Goal: Information Seeking & Learning: Learn about a topic

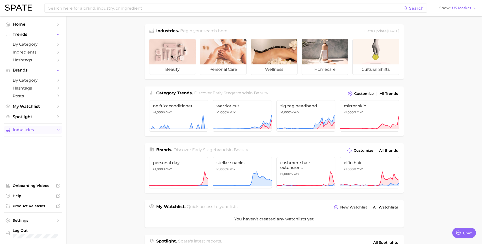
click at [51, 131] on span "Industries" at bounding box center [33, 130] width 41 height 5
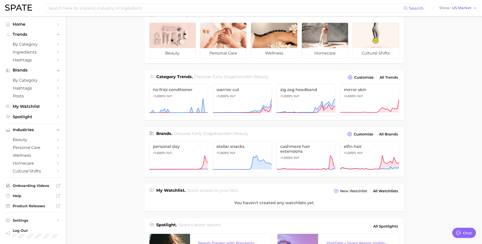
scroll to position [25, 0]
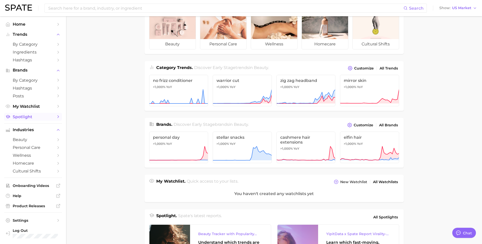
click at [57, 117] on icon "Sidebar" at bounding box center [58, 117] width 5 height 5
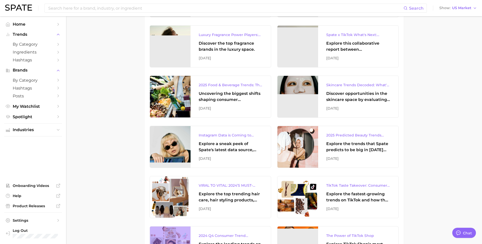
scroll to position [76, 0]
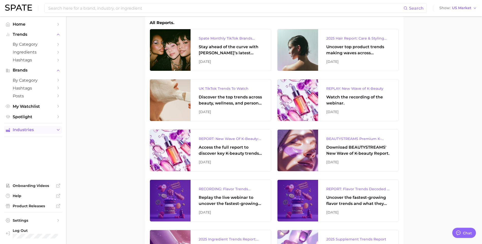
click at [57, 129] on icon "Sidebar" at bounding box center [58, 130] width 5 height 5
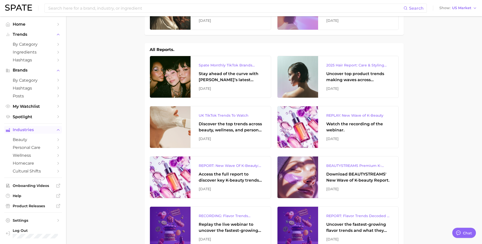
scroll to position [0, 0]
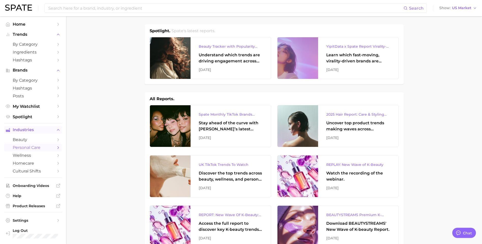
click at [54, 145] on link "personal care" at bounding box center [33, 148] width 58 height 8
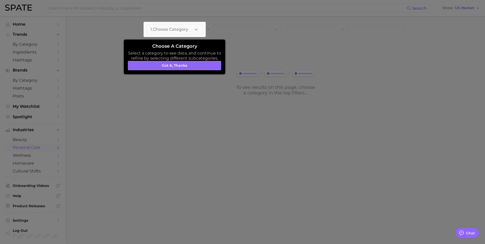
drag, startPoint x: 154, startPoint y: 69, endPoint x: 150, endPoint y: 71, distance: 4.2
click at [154, 69] on button "Got it, thanks" at bounding box center [174, 66] width 93 height 10
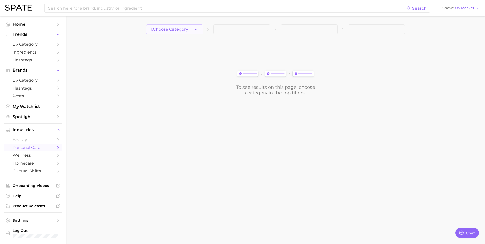
click at [191, 27] on button "1. Choose Category" at bounding box center [174, 29] width 57 height 10
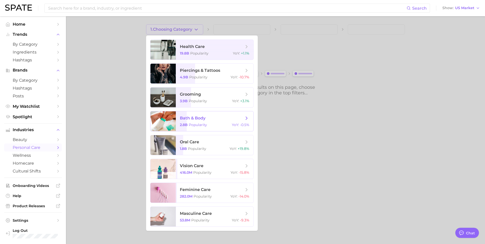
click at [213, 123] on div "2.8b Popularity YoY : -0.5%" at bounding box center [215, 125] width 70 height 5
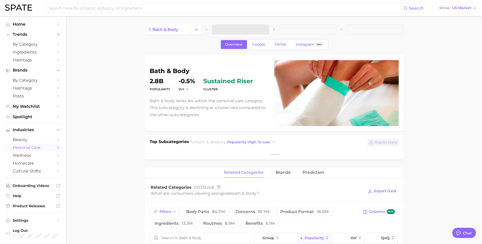
type textarea "x"
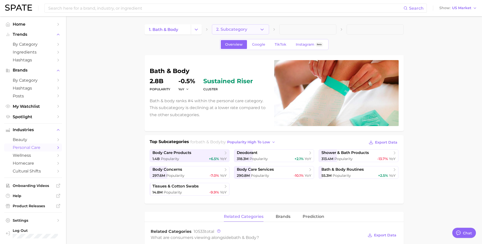
click at [226, 28] on span "2. Subcategory" at bounding box center [231, 29] width 31 height 5
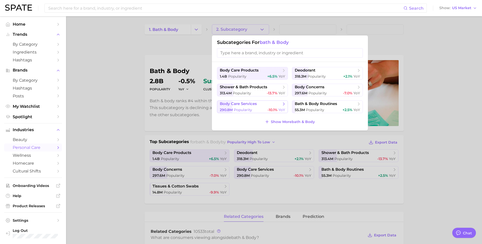
click at [272, 106] on span "body care services" at bounding box center [251, 104] width 62 height 5
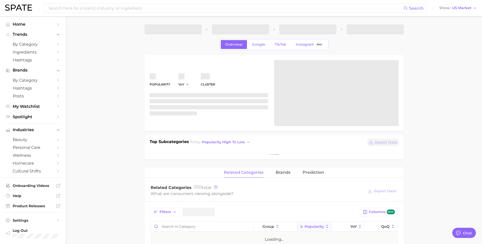
click at [272, 106] on div "Popularity YoY cluster" at bounding box center [274, 93] width 249 height 66
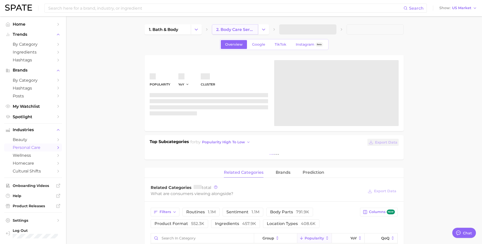
click at [246, 30] on span "2. body care services" at bounding box center [235, 29] width 38 height 5
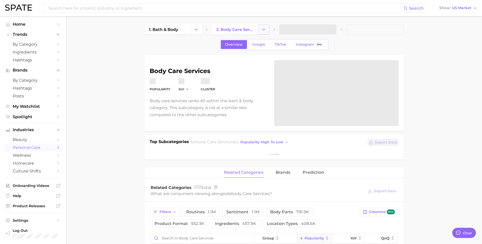
click at [260, 30] on button "Change Category" at bounding box center [263, 29] width 11 height 10
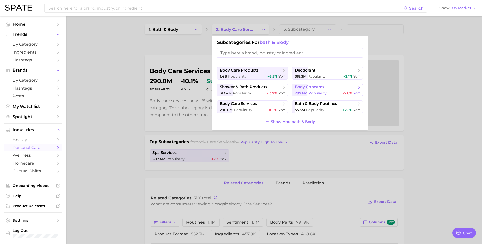
click at [319, 91] on span "Popularity" at bounding box center [317, 93] width 18 height 5
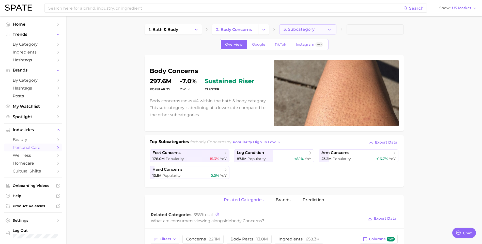
click at [295, 28] on span "3. Subcategory" at bounding box center [298, 29] width 31 height 5
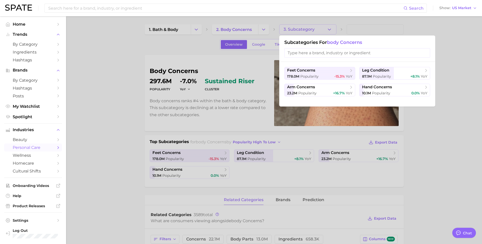
click at [197, 39] on div at bounding box center [241, 122] width 482 height 244
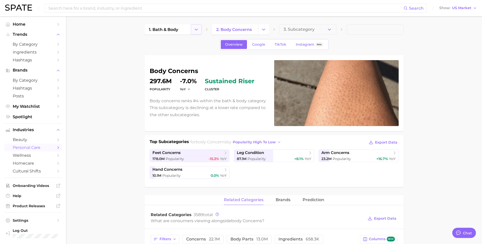
click at [197, 28] on icon "Change Category" at bounding box center [195, 29] width 5 height 5
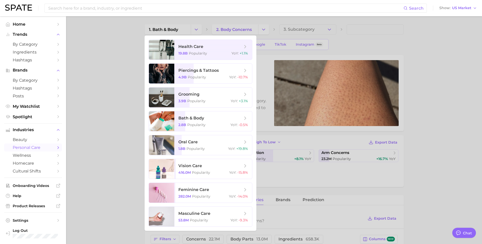
click at [329, 18] on div at bounding box center [241, 122] width 482 height 244
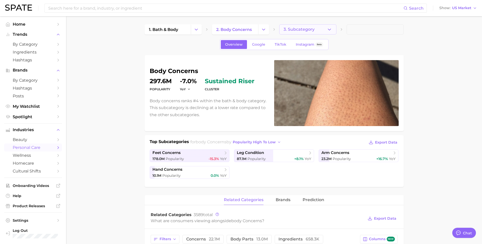
click at [317, 27] on button "3. Subcategory" at bounding box center [307, 29] width 57 height 10
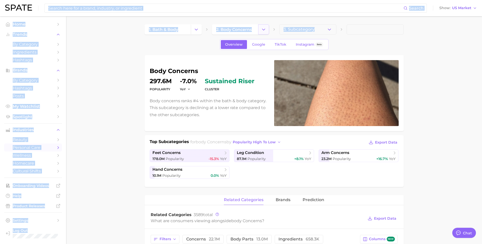
drag, startPoint x: 260, startPoint y: 20, endPoint x: 258, endPoint y: 25, distance: 5.3
click at [258, 25] on button "Change Category" at bounding box center [263, 29] width 11 height 10
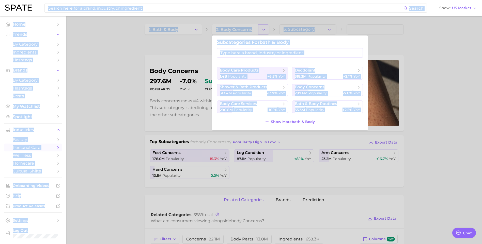
click at [261, 27] on div at bounding box center [241, 122] width 482 height 244
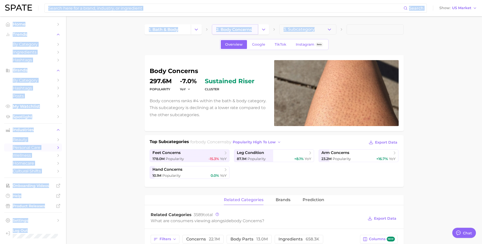
click at [256, 30] on link "2. body concerns" at bounding box center [235, 29] width 46 height 10
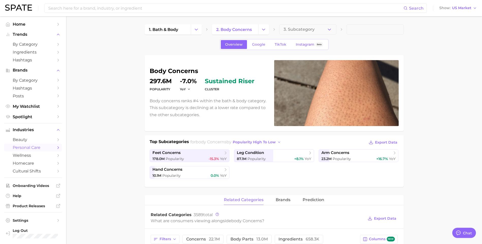
click at [251, 27] on link "2. body concerns" at bounding box center [235, 29] width 46 height 10
click at [263, 28] on icon "Change Category" at bounding box center [263, 29] width 5 height 5
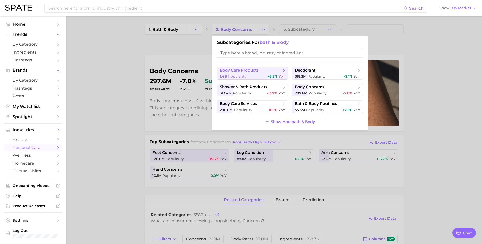
click at [273, 69] on span "body care products" at bounding box center [251, 70] width 62 height 5
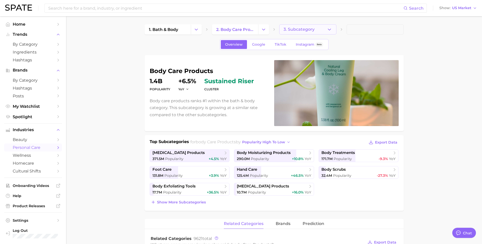
click at [315, 30] on button "3. Subcategory" at bounding box center [307, 29] width 57 height 10
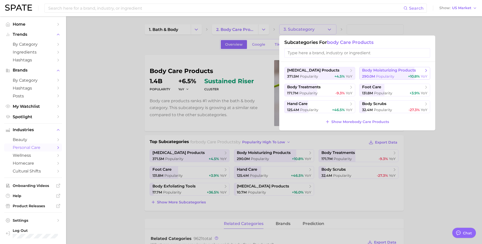
click at [384, 76] on span "Popularity" at bounding box center [385, 76] width 18 height 5
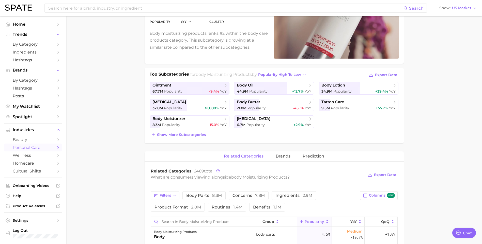
scroll to position [76, 0]
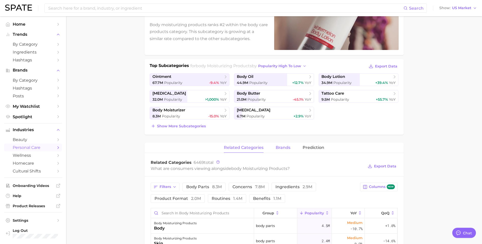
click at [287, 147] on span "brands" at bounding box center [282, 147] width 15 height 5
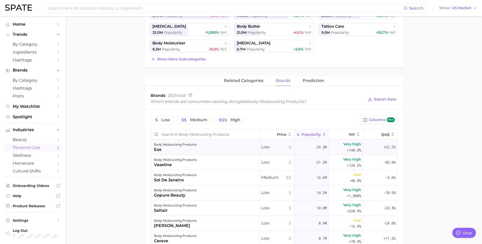
scroll to position [152, 0]
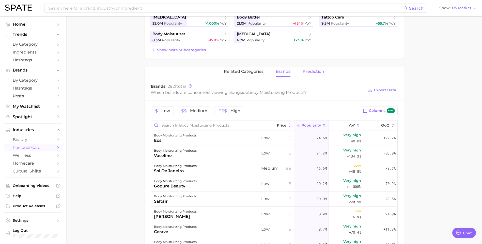
click at [323, 71] on span "Prediction" at bounding box center [313, 71] width 22 height 5
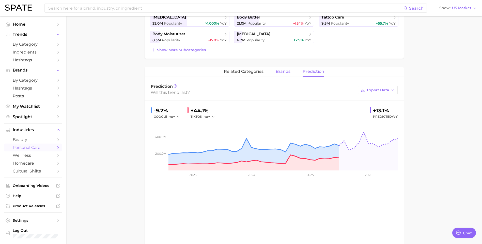
click at [281, 74] on span "brands" at bounding box center [282, 71] width 15 height 5
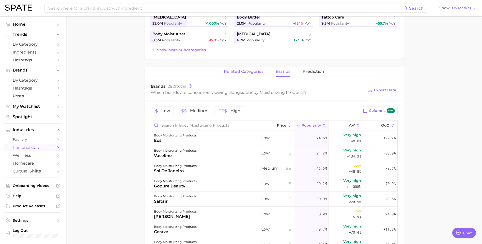
click at [246, 73] on span "related categories" at bounding box center [244, 71] width 40 height 5
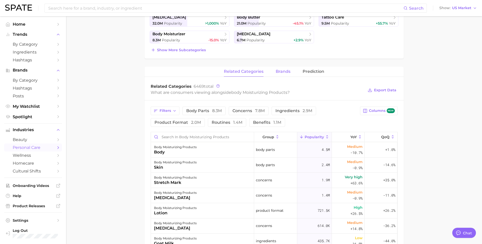
click at [278, 73] on span "brands" at bounding box center [282, 71] width 15 height 5
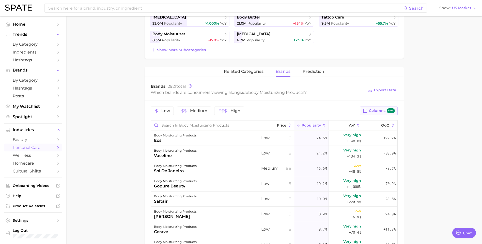
click at [374, 110] on span "Columns new" at bounding box center [382, 110] width 26 height 5
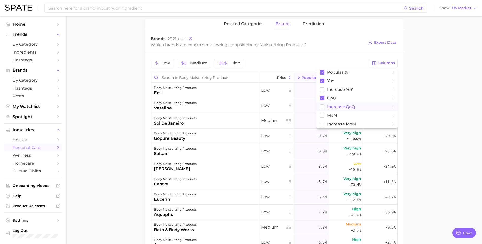
scroll to position [203, 0]
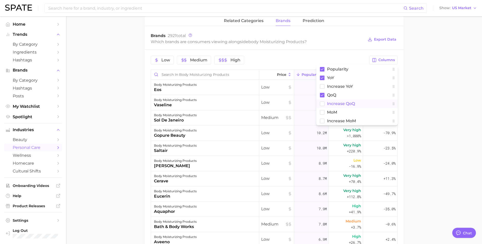
click at [323, 105] on rect at bounding box center [322, 104] width 4 height 4
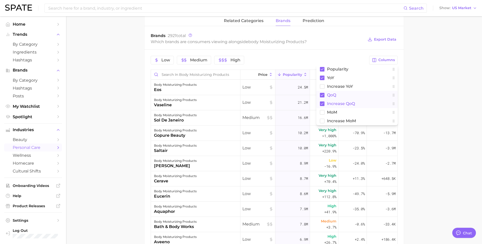
click at [320, 96] on rect at bounding box center [322, 95] width 5 height 5
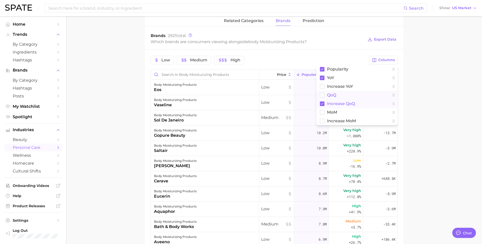
click at [321, 96] on rect at bounding box center [322, 95] width 4 height 4
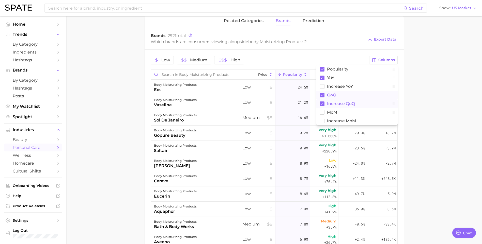
click at [457, 95] on main "1. bath & body 2. body care products 3. body moisturizing products 4. Subcatego…" at bounding box center [274, 79] width 416 height 532
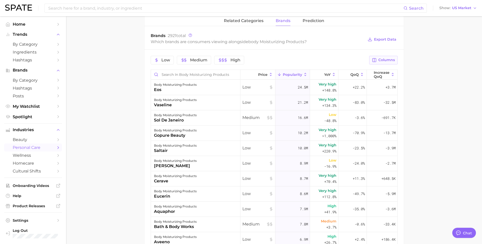
click at [379, 57] on button "Columns" at bounding box center [383, 60] width 28 height 9
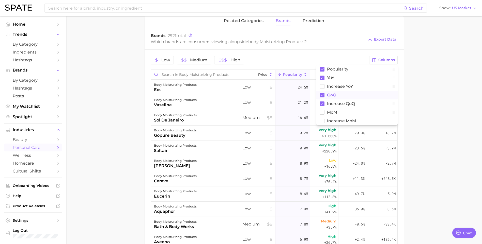
click at [323, 95] on rect at bounding box center [322, 95] width 5 height 5
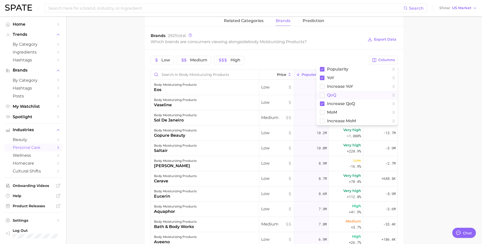
click at [439, 98] on main "1. bath & body 2. body care products 3. body moisturizing products 4. Subcatego…" at bounding box center [274, 79] width 416 height 532
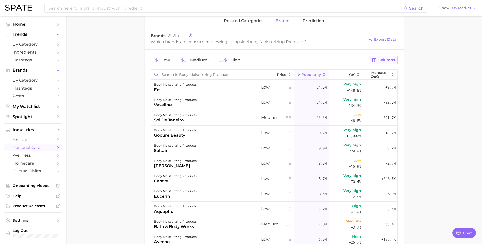
click at [387, 60] on span "Columns" at bounding box center [386, 60] width 17 height 4
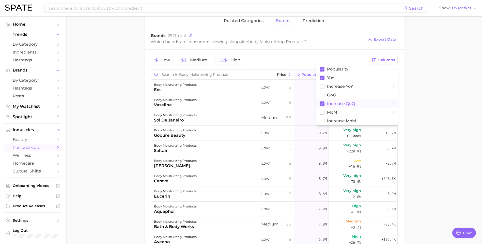
click at [322, 104] on rect at bounding box center [322, 104] width 5 height 5
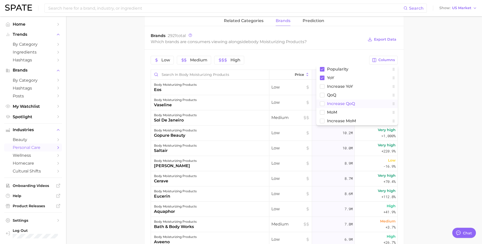
click at [322, 104] on rect at bounding box center [322, 104] width 4 height 4
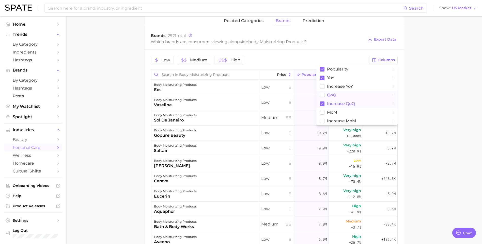
click at [322, 94] on rect at bounding box center [322, 95] width 4 height 4
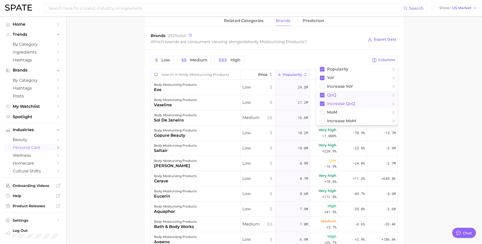
click at [420, 83] on main "1. bath & body 2. body care products 3. body moisturizing products 4. Subcatego…" at bounding box center [274, 79] width 416 height 532
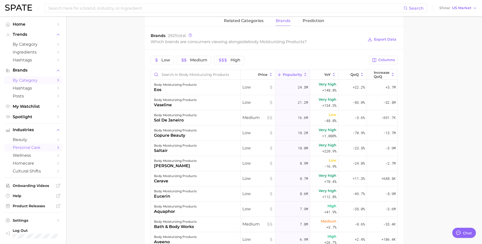
click at [34, 80] on span "by Category" at bounding box center [33, 80] width 41 height 5
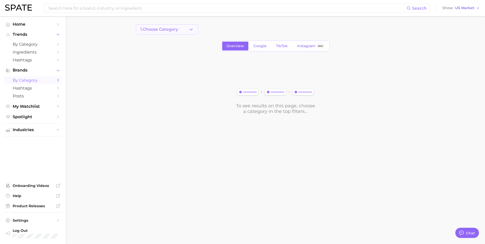
click at [176, 29] on span "1. Choose Category" at bounding box center [159, 29] width 38 height 5
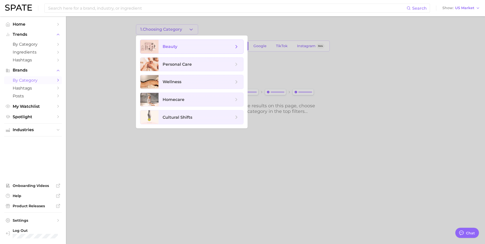
click at [178, 48] on span "beauty" at bounding box center [198, 47] width 71 height 6
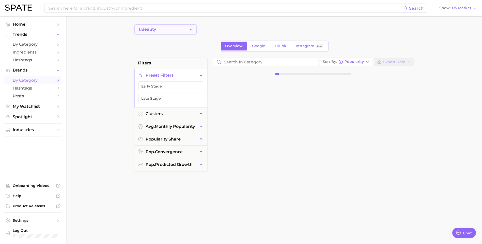
click at [169, 34] on button "1. beauty" at bounding box center [165, 29] width 62 height 10
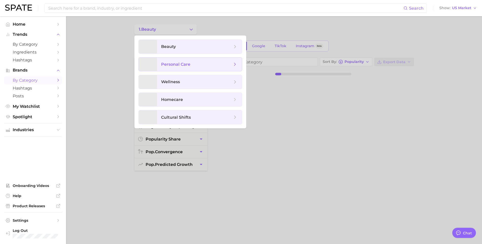
click at [170, 65] on span "personal care" at bounding box center [175, 64] width 29 height 5
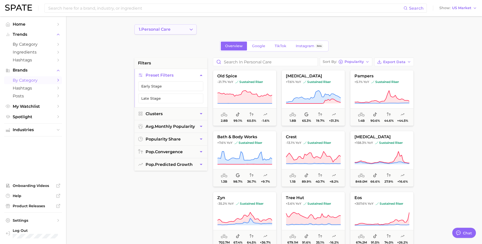
click at [190, 31] on icon "Change Category" at bounding box center [190, 29] width 5 height 5
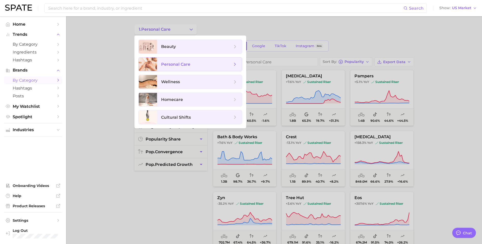
click at [193, 64] on span "personal care" at bounding box center [196, 65] width 71 height 6
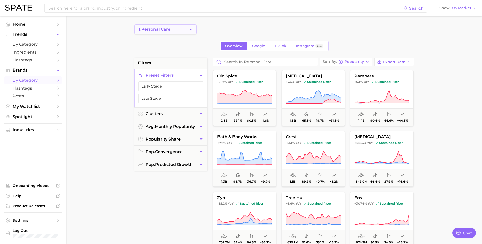
click at [185, 29] on button "1. personal care" at bounding box center [165, 29] width 62 height 10
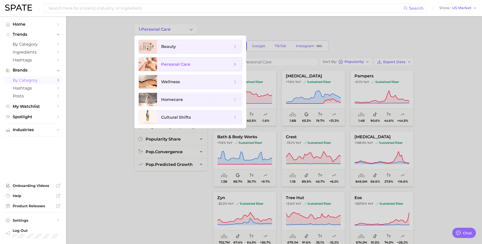
click at [234, 63] on icon at bounding box center [235, 65] width 6 height 6
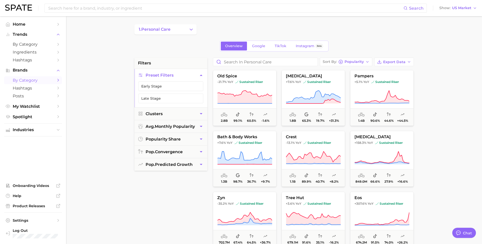
click at [57, 80] on icon "Sidebar" at bounding box center [58, 80] width 5 height 5
click at [28, 88] on span "Hashtags" at bounding box center [33, 88] width 41 height 5
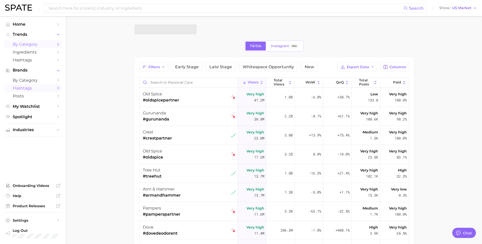
click at [28, 44] on span "by Category" at bounding box center [33, 44] width 41 height 5
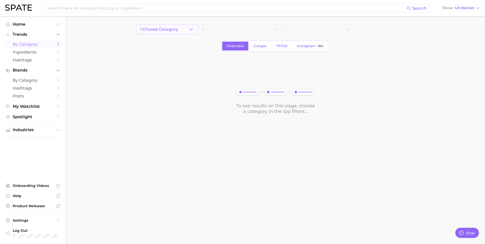
click at [192, 31] on icon "button" at bounding box center [191, 29] width 5 height 5
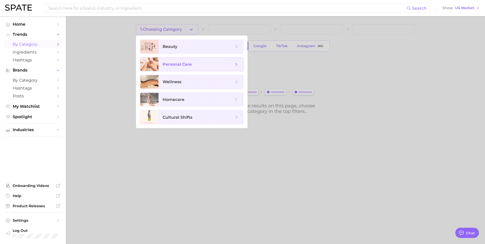
click at [176, 62] on span "personal care" at bounding box center [177, 64] width 29 height 5
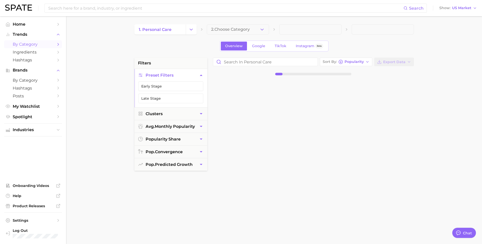
click at [227, 28] on span "2. Choose Category" at bounding box center [230, 29] width 39 height 5
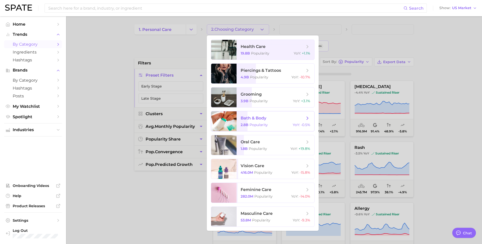
click at [267, 119] on span "bath & body" at bounding box center [272, 119] width 64 height 6
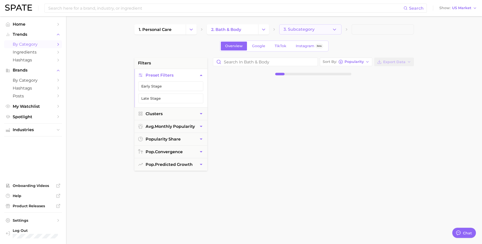
click at [326, 29] on button "3. Subcategory" at bounding box center [310, 29] width 62 height 10
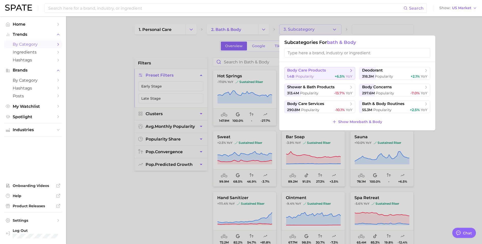
click at [305, 70] on span "body care products" at bounding box center [306, 70] width 39 height 5
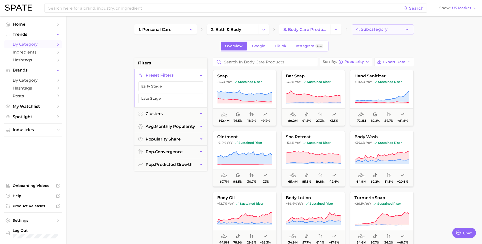
click at [381, 28] on span "4. Subcategory" at bounding box center [371, 29] width 31 height 5
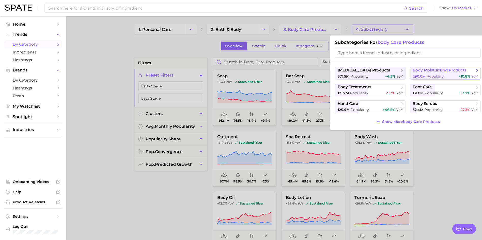
click at [431, 76] on span "Popularity" at bounding box center [435, 76] width 18 height 5
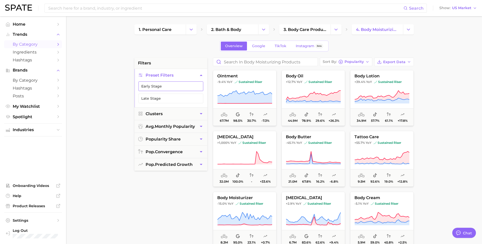
click at [178, 89] on button "Early Stage" at bounding box center [170, 87] width 65 height 10
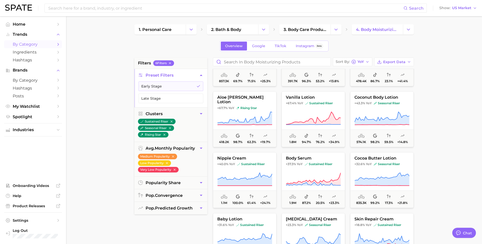
scroll to position [51, 0]
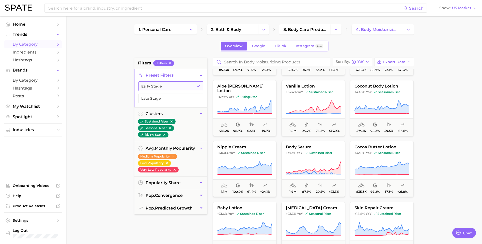
click at [189, 82] on button "Early Stage" at bounding box center [170, 87] width 65 height 10
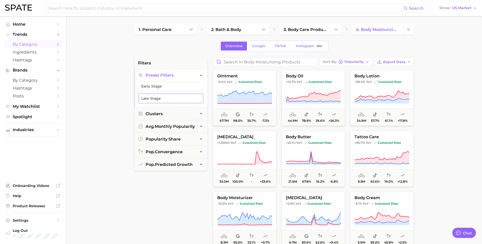
click at [185, 100] on button "Late Stage" at bounding box center [170, 99] width 65 height 10
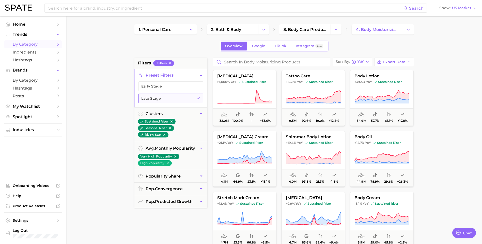
click at [168, 98] on button "Late Stage" at bounding box center [170, 99] width 65 height 10
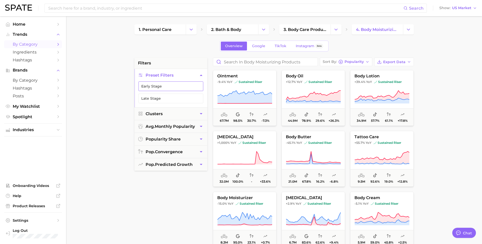
click at [167, 86] on button "Early Stage" at bounding box center [170, 87] width 65 height 10
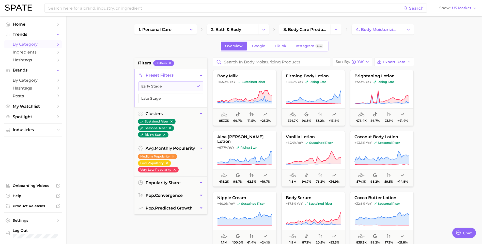
click at [82, 133] on main "1. personal care 2. bath & body 3. body care products 4. body moisturizing prod…" at bounding box center [274, 208] width 416 height 385
click at [86, 10] on input at bounding box center [225, 8] width 355 height 9
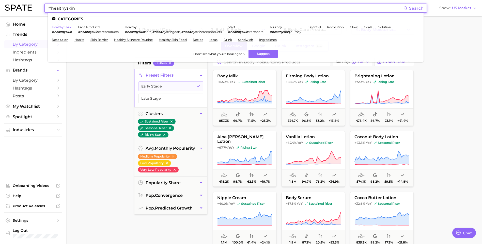
type input "#healthyskin"
click at [61, 27] on link "healthy skin" at bounding box center [61, 27] width 19 height 4
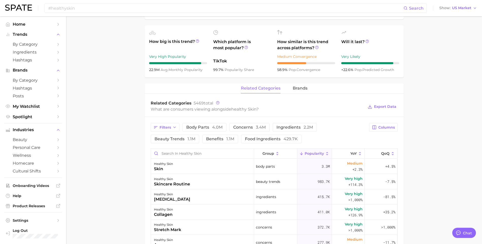
scroll to position [178, 0]
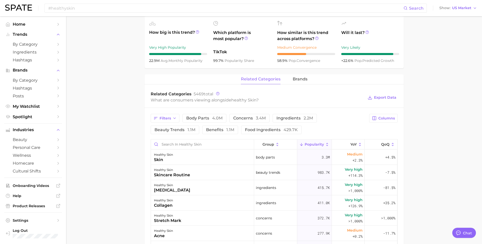
click at [308, 78] on div "related categories brands" at bounding box center [273, 79] width 259 height 10
click at [306, 78] on span "brands" at bounding box center [300, 79] width 15 height 5
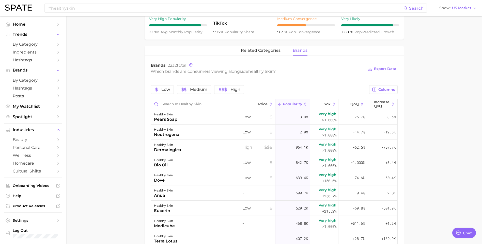
scroll to position [203, 0]
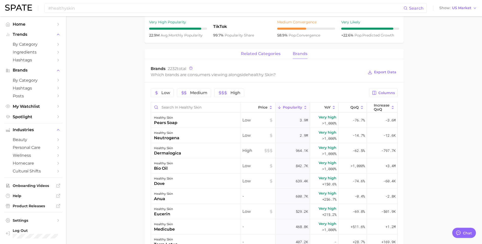
click at [275, 53] on span "related categories" at bounding box center [261, 54] width 40 height 5
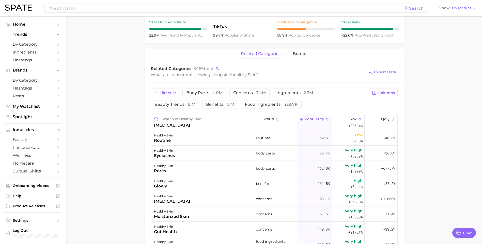
scroll to position [102, 0]
click at [186, 119] on input "Search in healthy skin" at bounding box center [202, 119] width 103 height 10
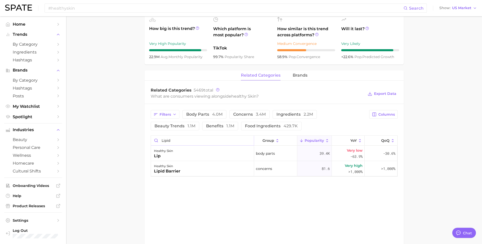
scroll to position [152, 0]
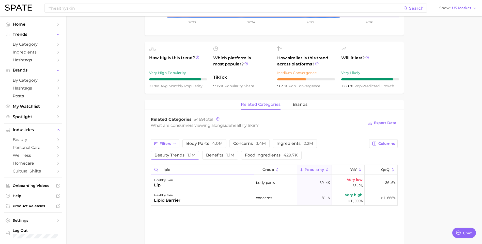
type input "lipid"
click at [156, 157] on span "beauty trends 1.1m" at bounding box center [174, 155] width 41 height 4
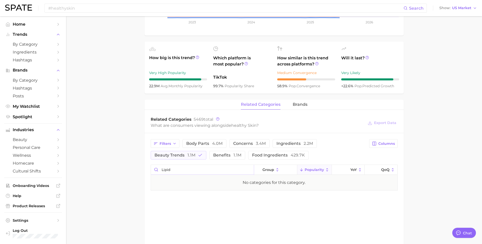
drag, startPoint x: 187, startPoint y: 167, endPoint x: 129, endPoint y: 166, distance: 57.4
click at [129, 166] on main "healthy skin Overview Google TikTok Instagram Beta healthy skin Add to Watchlis…" at bounding box center [274, 100] width 416 height 473
drag, startPoint x: 124, startPoint y: 155, endPoint x: 127, endPoint y: 155, distance: 3.0
click at [125, 155] on main "healthy skin Overview Google TikTok Instagram Beta healthy skin Add to Watchlis…" at bounding box center [274, 100] width 416 height 473
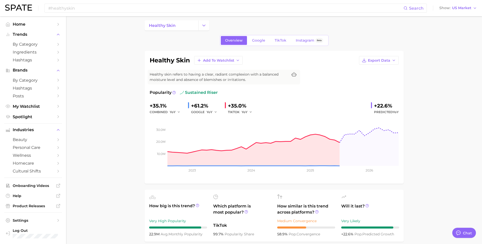
scroll to position [0, 0]
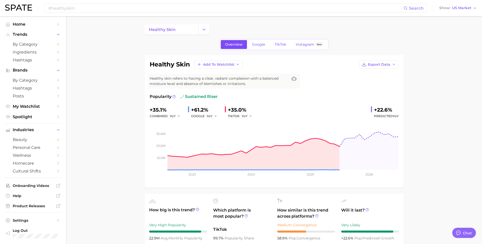
click at [237, 46] on span "Overview" at bounding box center [234, 44] width 18 height 4
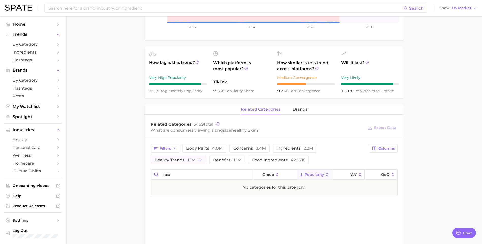
scroll to position [152, 0]
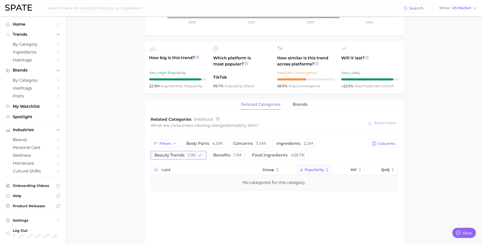
click at [198, 156] on icon "button" at bounding box center [200, 155] width 5 height 5
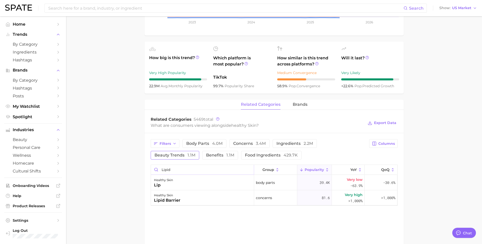
drag, startPoint x: 175, startPoint y: 167, endPoint x: 142, endPoint y: 167, distance: 33.5
click at [142, 167] on main "healthy skin Overview Google TikTok Instagram Beta healthy skin Add to Watchlis…" at bounding box center [274, 100] width 416 height 473
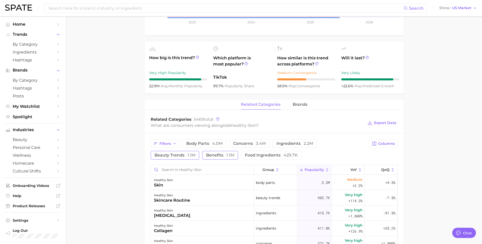
click at [209, 158] on button "benefits 1.1m" at bounding box center [220, 155] width 36 height 9
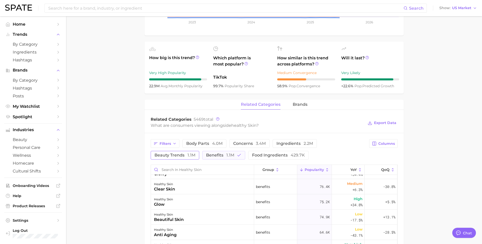
scroll to position [0, 0]
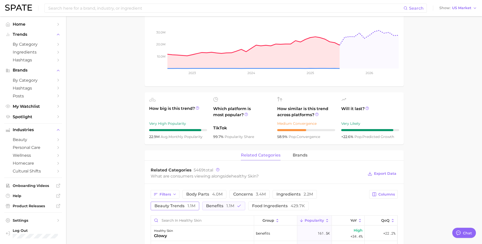
click at [131, 185] on main "healthy skin Overview Google TikTok Instagram Beta healthy skin Add to Watchlis…" at bounding box center [274, 203] width 416 height 577
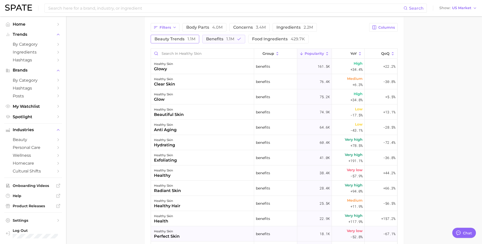
scroll to position [247, 0]
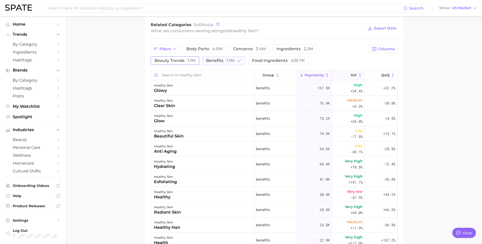
click at [345, 74] on button "YoY" at bounding box center [348, 75] width 33 height 10
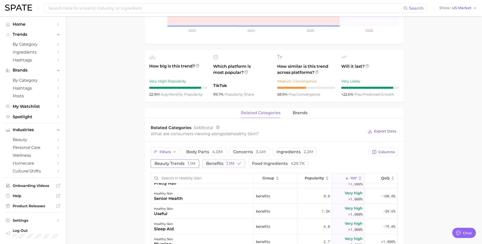
scroll to position [124, 0]
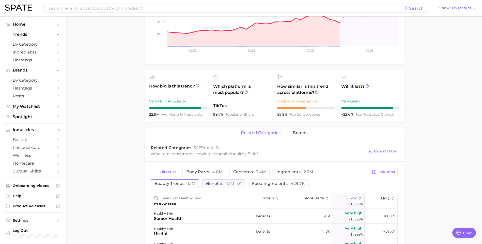
click at [439, 131] on main "healthy skin Overview Google TikTok Instagram Beta healthy skin Add to Watchlis…" at bounding box center [274, 180] width 416 height 577
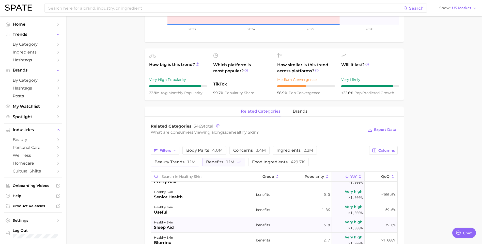
scroll to position [175, 0]
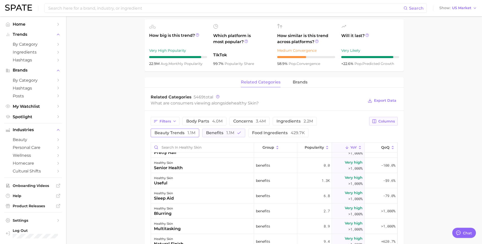
click at [383, 122] on span "Columns" at bounding box center [386, 121] width 17 height 4
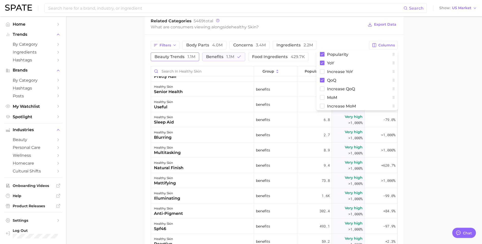
scroll to position [225, 0]
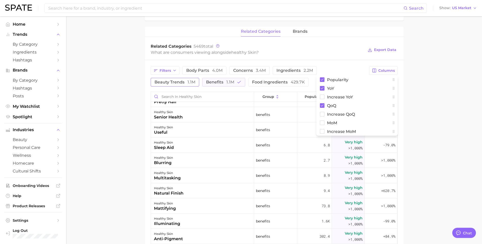
click at [424, 106] on main "healthy skin Overview Google TikTok Instagram Beta healthy skin Add to Watchlis…" at bounding box center [274, 79] width 416 height 577
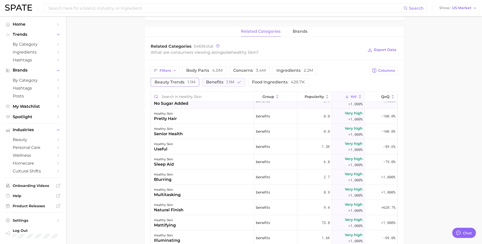
scroll to position [0, 0]
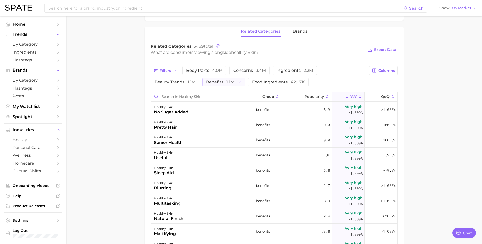
click at [387, 75] on div "Filters body parts 4.0m concerns 3.4m ingredients 2.2m beauty trends 1.1m benef…" at bounding box center [274, 76] width 247 height 20
click at [386, 75] on button "Columns" at bounding box center [383, 70] width 28 height 9
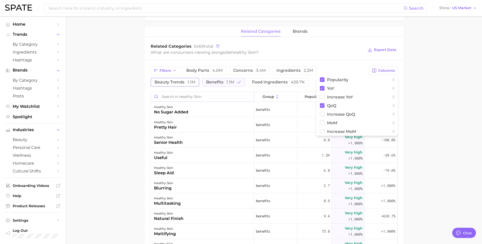
drag, startPoint x: 125, startPoint y: 97, endPoint x: 158, endPoint y: 97, distance: 33.8
click at [126, 97] on main "healthy skin Overview Google TikTok Instagram Beta healthy skin Add to Watchlis…" at bounding box center [274, 79] width 416 height 577
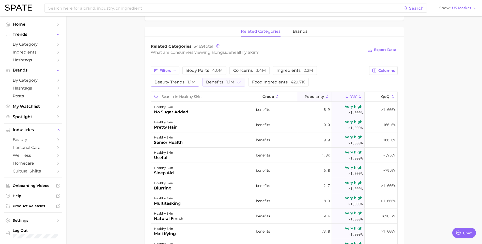
click at [325, 98] on icon at bounding box center [327, 97] width 5 height 5
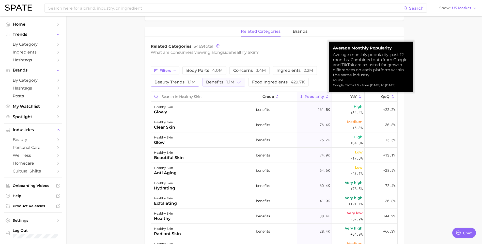
click at [325, 98] on icon at bounding box center [327, 97] width 5 height 5
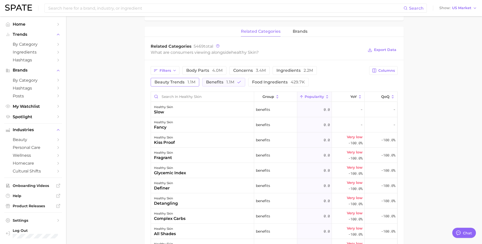
click at [443, 91] on main "healthy skin Overview Google TikTok Instagram Beta healthy skin Add to Watchlis…" at bounding box center [274, 79] width 416 height 577
click at [326, 95] on icon at bounding box center [327, 96] width 2 height 3
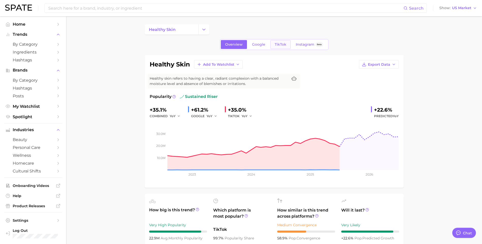
click at [277, 44] on span "TikTok" at bounding box center [280, 44] width 12 height 4
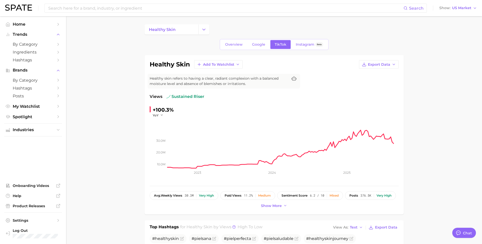
drag, startPoint x: 107, startPoint y: 127, endPoint x: 110, endPoint y: 128, distance: 3.3
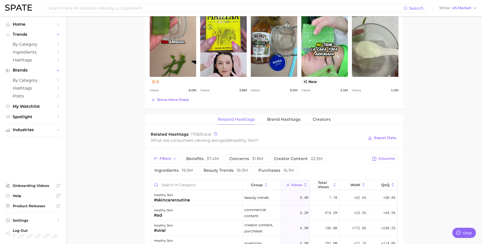
scroll to position [305, 0]
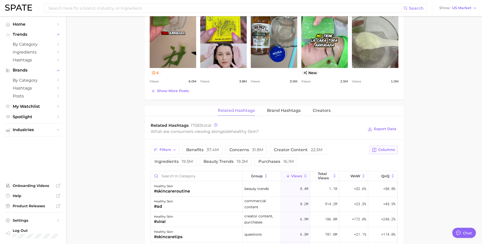
click at [385, 149] on span "Columns" at bounding box center [386, 150] width 17 height 4
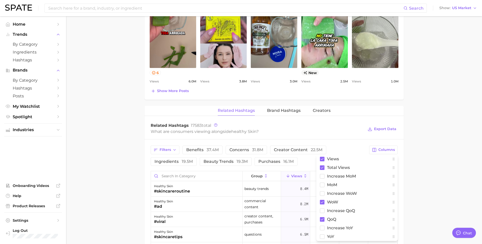
click at [351, 134] on div "What are consumers viewing alongside healthy skin ?" at bounding box center [257, 131] width 213 height 7
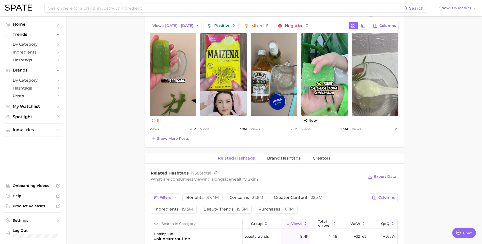
scroll to position [330, 0]
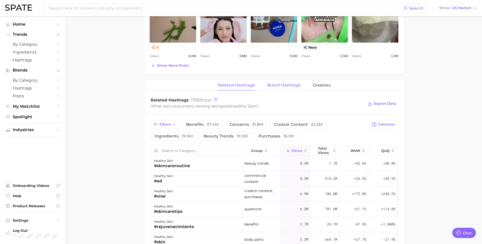
click at [283, 86] on span "Brand Hashtags" at bounding box center [284, 85] width 34 height 5
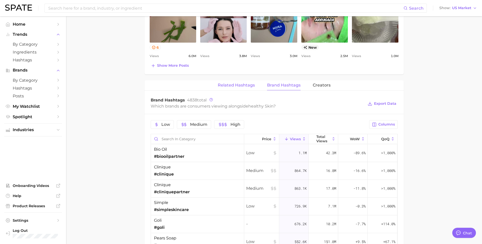
click at [238, 84] on span "Related Hashtags" at bounding box center [236, 85] width 37 height 5
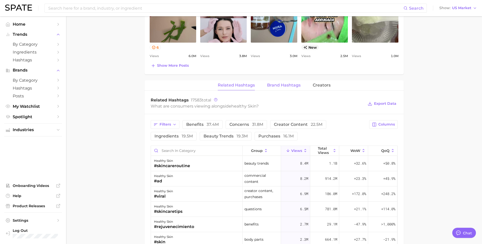
click at [272, 87] on span "Brand Hashtags" at bounding box center [284, 85] width 34 height 5
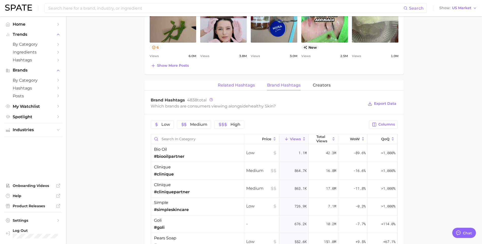
drag, startPoint x: 238, startPoint y: 85, endPoint x: 232, endPoint y: 85, distance: 6.6
click at [238, 85] on span "Related Hashtags" at bounding box center [236, 85] width 37 height 5
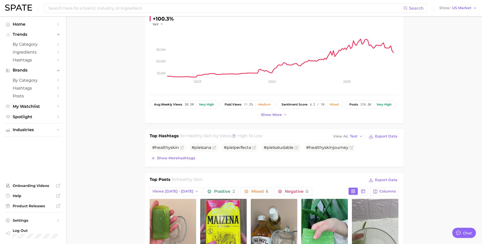
scroll to position [76, 0]
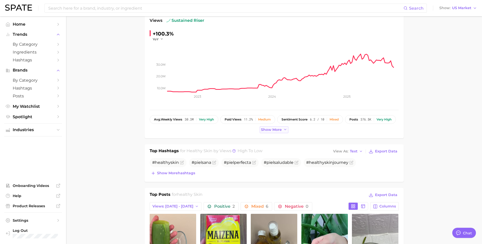
click at [270, 131] on span "Show more" at bounding box center [271, 130] width 21 height 4
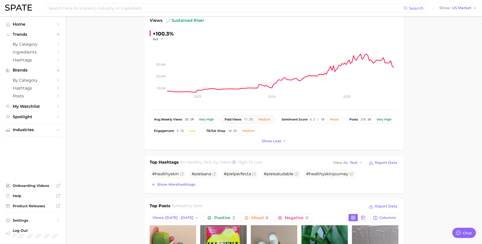
click at [266, 120] on div "Medium" at bounding box center [264, 120] width 13 height 4
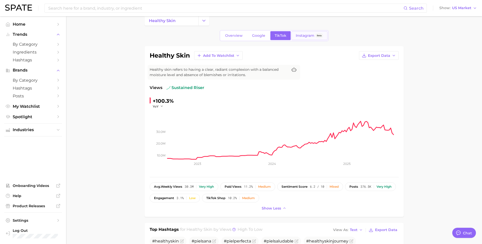
scroll to position [0, 0]
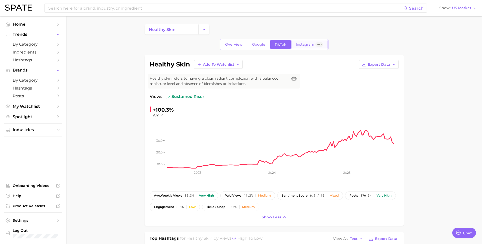
click at [301, 45] on span "Instagram" at bounding box center [305, 44] width 19 height 4
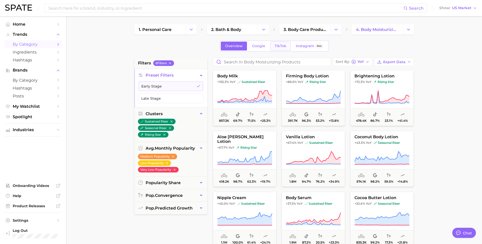
click at [287, 47] on link "TikTok" at bounding box center [280, 46] width 20 height 9
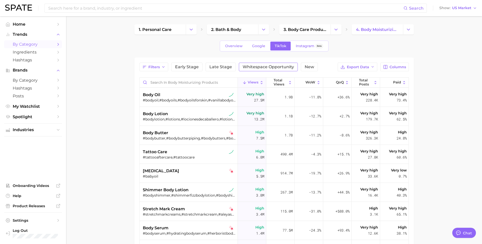
click at [281, 67] on span "Whitespace Opportunity" at bounding box center [267, 67] width 51 height 4
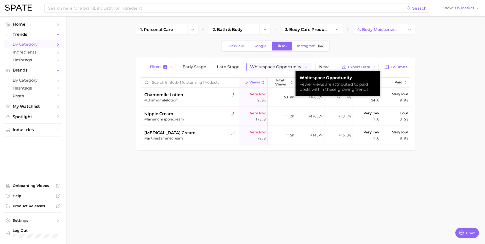
click at [281, 67] on span "Whitespace Opportunity" at bounding box center [275, 67] width 51 height 4
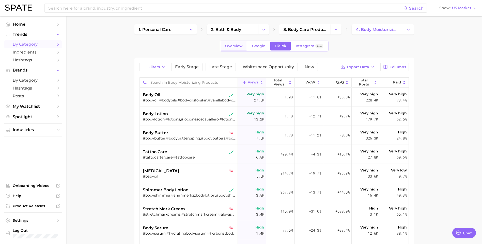
click at [235, 46] on span "Overview" at bounding box center [234, 46] width 18 height 4
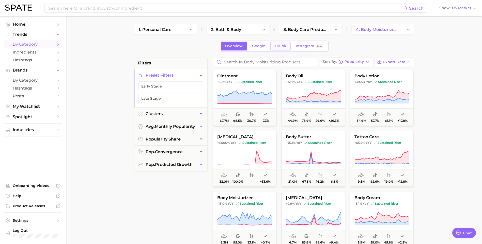
click at [279, 44] on span "TikTok" at bounding box center [280, 46] width 12 height 4
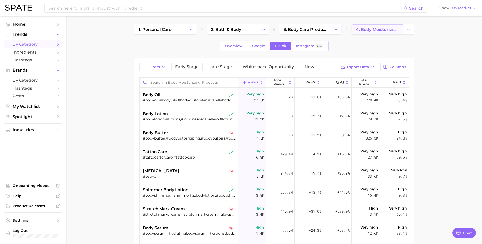
click at [376, 34] on link "4. body moisturizing products" at bounding box center [376, 29] width 51 height 10
click at [364, 33] on link "4. body moisturizing products" at bounding box center [376, 29] width 51 height 10
click at [173, 118] on div "#bodylotion,#lotions,#locionesdecaballero,#lotionviral,#bodylotions,#bodylotion…" at bounding box center [189, 119] width 93 height 5
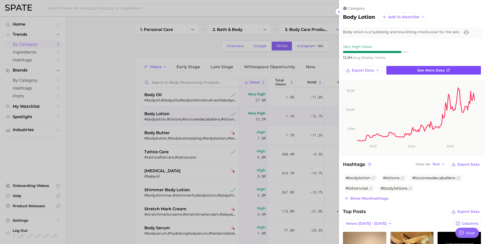
click at [435, 70] on span "See more data" at bounding box center [431, 70] width 27 height 4
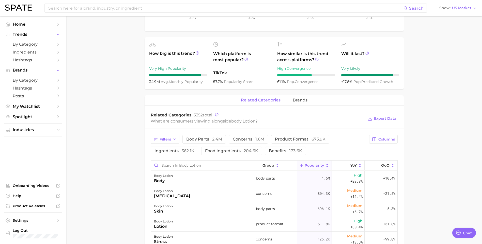
scroll to position [152, 0]
click at [287, 152] on span "benefits 173.6k" at bounding box center [285, 152] width 33 height 4
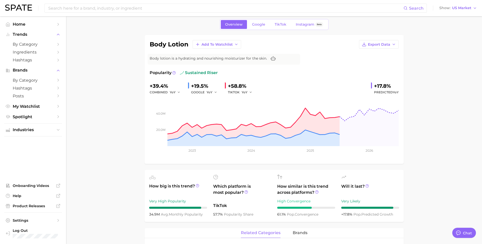
scroll to position [0, 0]
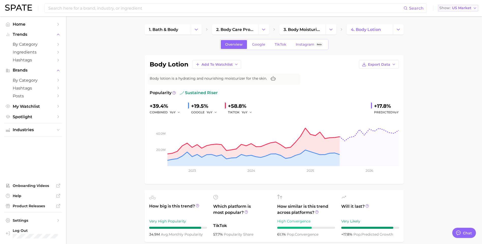
click at [453, 10] on button "Show US Market" at bounding box center [458, 8] width 40 height 7
click at [448, 44] on span "[GEOGRAPHIC_DATA]" at bounding box center [455, 44] width 39 height 4
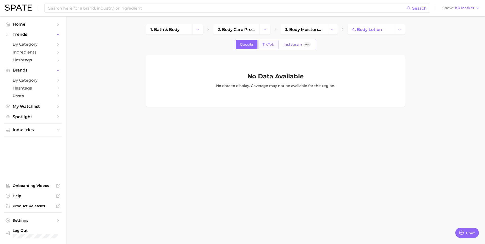
click at [268, 44] on span "TikTok" at bounding box center [269, 44] width 12 height 4
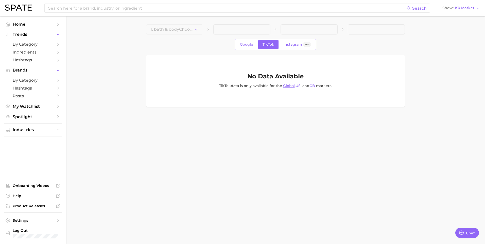
click at [287, 86] on link "Global" at bounding box center [289, 86] width 12 height 5
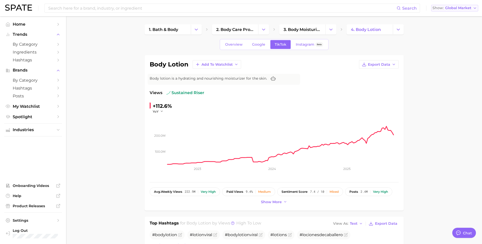
click at [449, 8] on span "Global Market" at bounding box center [458, 8] width 26 height 3
click at [451, 42] on span "[GEOGRAPHIC_DATA]" at bounding box center [452, 44] width 39 height 4
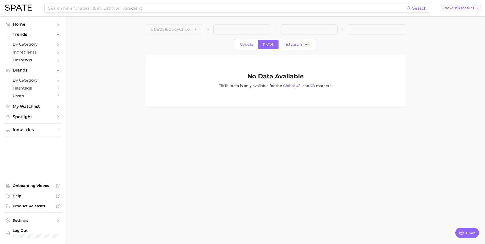
click at [456, 7] on span "KR Market" at bounding box center [465, 8] width 19 height 3
click at [448, 56] on button "[GEOGRAPHIC_DATA]" at bounding box center [459, 52] width 44 height 9
click at [471, 7] on span "JP Market" at bounding box center [465, 8] width 19 height 3
click at [451, 62] on span "Global" at bounding box center [446, 62] width 12 height 4
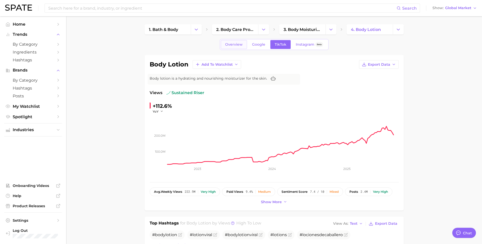
click at [242, 46] on span "Overview" at bounding box center [234, 44] width 18 height 4
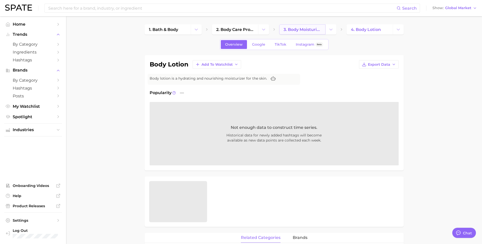
click at [310, 32] on link "3. body moisturizing products" at bounding box center [302, 29] width 46 height 10
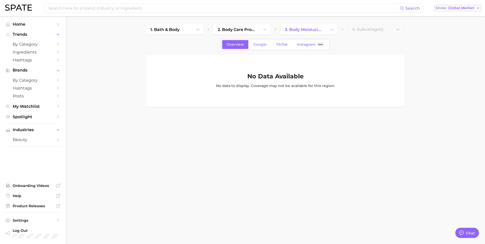
drag, startPoint x: 453, startPoint y: 12, endPoint x: 455, endPoint y: 10, distance: 2.9
click at [454, 11] on div "Search Show Global Market" at bounding box center [242, 8] width 475 height 16
click at [455, 10] on button "Show Global Market" at bounding box center [458, 8] width 47 height 7
click at [448, 20] on button "[GEOGRAPHIC_DATA]" at bounding box center [458, 16] width 47 height 9
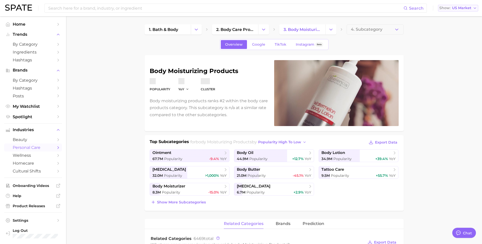
click at [457, 9] on span "US Market" at bounding box center [461, 8] width 19 height 3
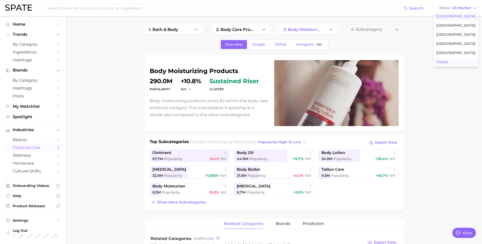
click at [450, 59] on button "Global" at bounding box center [455, 62] width 44 height 9
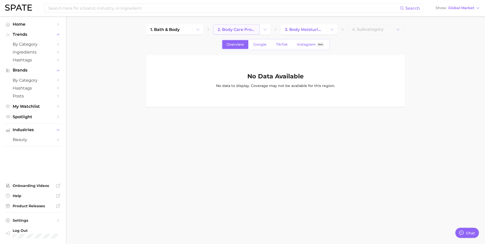
click at [249, 29] on span "2. body care products" at bounding box center [237, 29] width 38 height 5
click at [172, 31] on span "1. bath & body" at bounding box center [165, 29] width 29 height 5
click at [467, 11] on div "Search Show Global Market" at bounding box center [242, 8] width 475 height 16
click at [466, 7] on span "Global Market" at bounding box center [462, 8] width 26 height 3
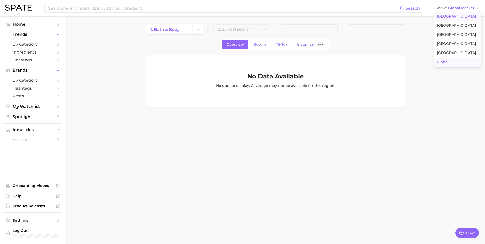
click at [454, 18] on span "[GEOGRAPHIC_DATA]" at bounding box center [456, 16] width 39 height 4
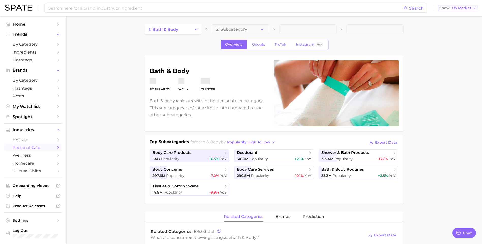
click at [454, 9] on span "US Market" at bounding box center [461, 8] width 19 height 3
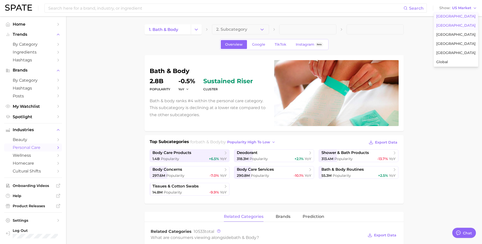
click at [450, 27] on span "[GEOGRAPHIC_DATA]" at bounding box center [455, 25] width 39 height 4
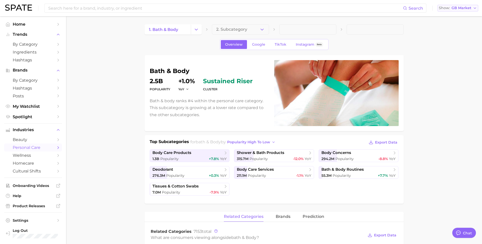
click at [454, 7] on span "GB Market" at bounding box center [461, 8] width 20 height 3
click at [451, 34] on span "[GEOGRAPHIC_DATA]" at bounding box center [455, 35] width 39 height 4
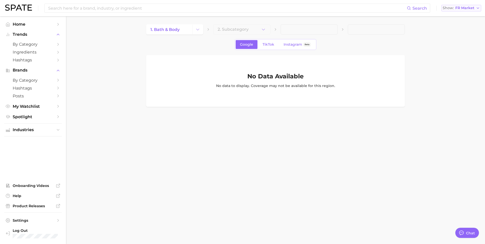
click at [458, 7] on span "FR Market" at bounding box center [465, 8] width 19 height 3
click at [453, 46] on span "[GEOGRAPHIC_DATA]" at bounding box center [459, 44] width 39 height 4
click at [453, 7] on span "Show" at bounding box center [448, 8] width 11 height 3
click at [456, 52] on button "[GEOGRAPHIC_DATA]" at bounding box center [459, 52] width 44 height 9
click at [458, 10] on button "Show JP Market" at bounding box center [461, 8] width 39 height 7
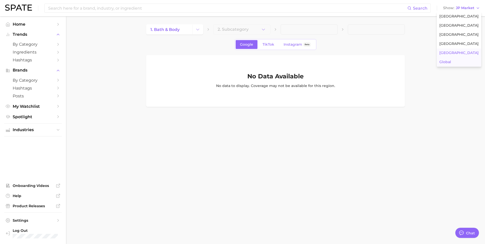
click at [455, 59] on button "Global" at bounding box center [459, 62] width 44 height 9
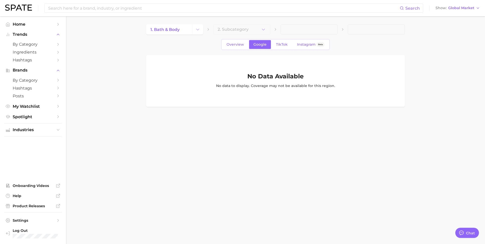
drag, startPoint x: 30, startPoint y: 128, endPoint x: 30, endPoint y: 125, distance: 3.6
click at [30, 128] on span "Industries" at bounding box center [33, 130] width 41 height 5
click at [57, 140] on icon "Sidebar" at bounding box center [58, 140] width 5 height 5
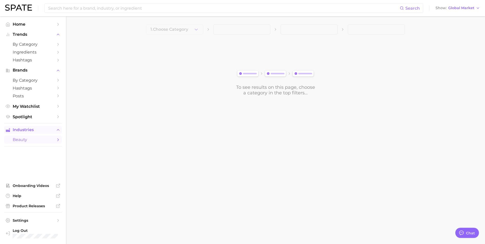
click at [57, 132] on button "Industries" at bounding box center [33, 130] width 58 height 8
click at [57, 131] on icon "Sidebar" at bounding box center [58, 130] width 5 height 5
click at [26, 6] on img at bounding box center [18, 8] width 27 height 6
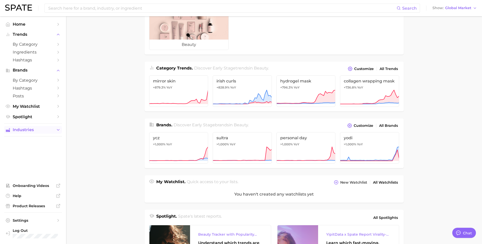
scroll to position [25, 0]
click at [57, 130] on icon "Sidebar" at bounding box center [58, 130] width 5 height 5
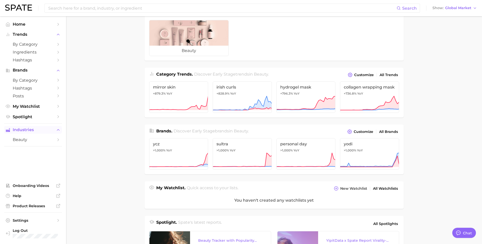
scroll to position [0, 0]
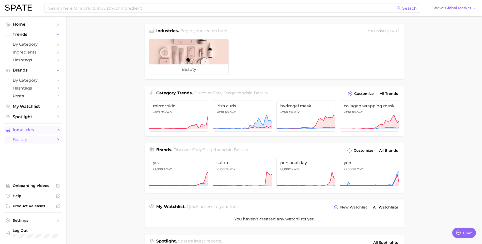
click at [59, 139] on icon "Sidebar" at bounding box center [58, 140] width 5 height 5
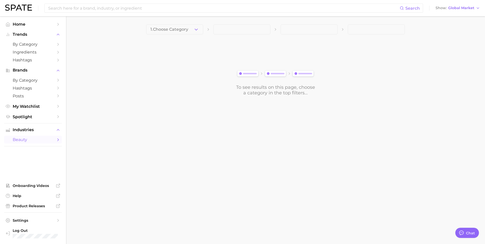
click at [459, 12] on div "Search Show Global Market" at bounding box center [242, 8] width 475 height 16
click at [457, 12] on div "Search Show Global Market" at bounding box center [242, 8] width 475 height 16
click at [457, 7] on span "Global Market" at bounding box center [462, 8] width 26 height 3
click at [457, 19] on span "[GEOGRAPHIC_DATA]" at bounding box center [456, 16] width 39 height 4
click at [457, 8] on span "US Market" at bounding box center [465, 8] width 19 height 3
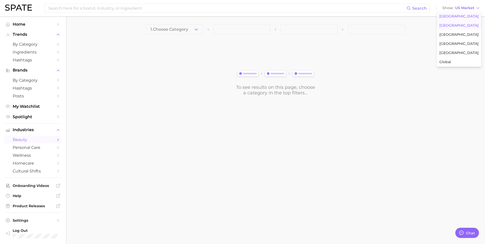
click at [457, 24] on span "[GEOGRAPHIC_DATA]" at bounding box center [459, 25] width 39 height 4
click at [466, 10] on button "Show GB Market" at bounding box center [461, 8] width 41 height 7
click at [308, 60] on div "To see results on this page, choose a category in the top filters..." at bounding box center [275, 67] width 259 height 57
click at [25, 25] on span "Home" at bounding box center [33, 24] width 41 height 5
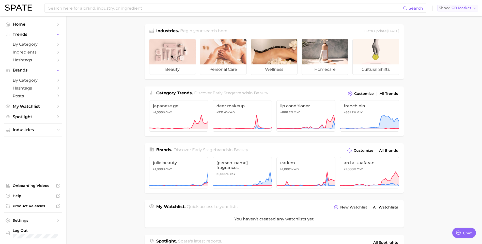
click at [460, 10] on button "Show GB Market" at bounding box center [457, 8] width 41 height 7
click at [119, 57] on main "Industries. Begin your search here. Data update: July 27th, 2025 beauty persona…" at bounding box center [274, 210] width 416 height 389
click at [459, 7] on span "GB Market" at bounding box center [461, 8] width 20 height 3
click at [459, 18] on span "[GEOGRAPHIC_DATA]" at bounding box center [455, 16] width 39 height 4
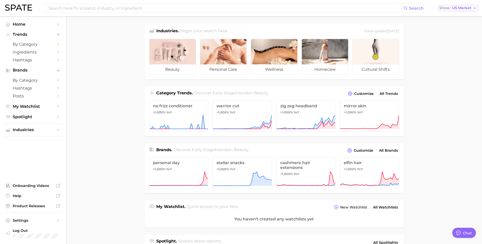
click at [448, 9] on span "Show" at bounding box center [444, 8] width 11 height 3
drag, startPoint x: 460, startPoint y: 63, endPoint x: 422, endPoint y: 63, distance: 37.8
click at [459, 63] on button "Global" at bounding box center [455, 62] width 44 height 9
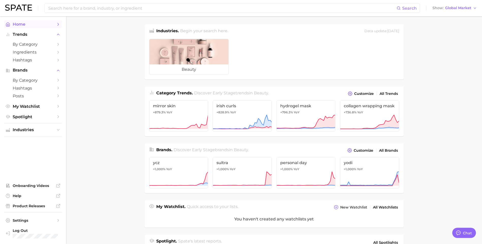
click at [19, 27] on link "Home" at bounding box center [33, 24] width 58 height 8
click at [33, 132] on span "Industries" at bounding box center [33, 130] width 41 height 5
click at [27, 45] on span "by Category" at bounding box center [33, 44] width 41 height 5
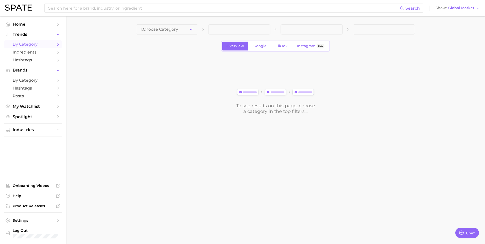
click at [181, 31] on button "1. Choose Category" at bounding box center [167, 29] width 62 height 10
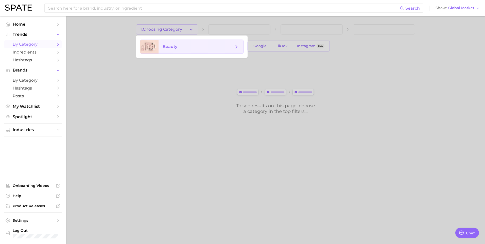
click at [181, 48] on span "beauty" at bounding box center [198, 47] width 71 height 6
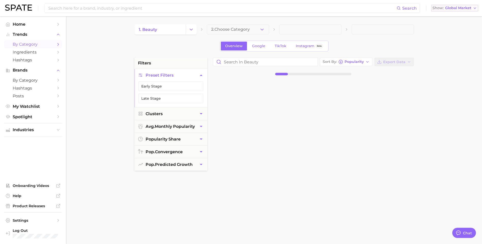
click at [452, 8] on span "Global Market" at bounding box center [458, 8] width 26 height 3
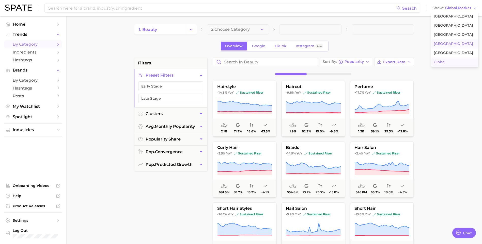
click at [444, 45] on span "[GEOGRAPHIC_DATA]" at bounding box center [452, 44] width 39 height 4
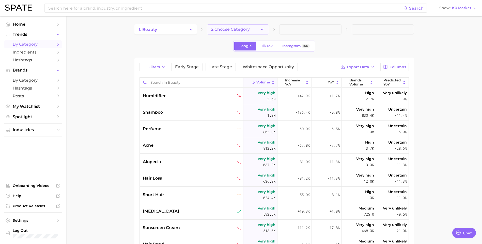
click at [226, 27] on button "2. Choose Category" at bounding box center [238, 29] width 62 height 10
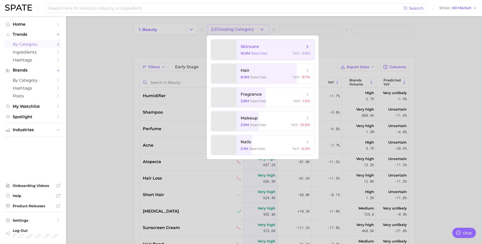
click at [262, 52] on span "searches" at bounding box center [259, 53] width 16 height 5
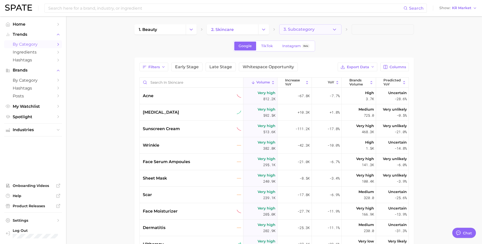
click at [313, 31] on span "3. Subcategory" at bounding box center [298, 29] width 31 height 5
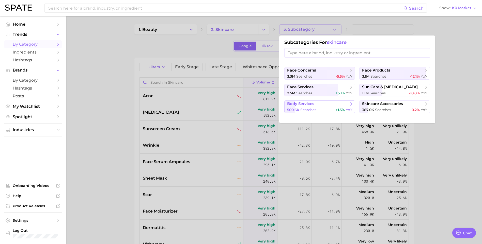
click at [300, 108] on span "searches" at bounding box center [308, 110] width 16 height 5
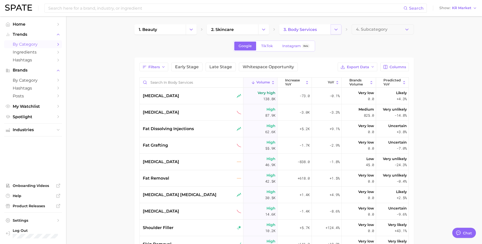
click at [332, 30] on button "Change Category" at bounding box center [335, 29] width 11 height 10
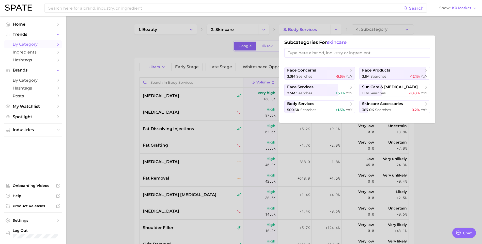
click at [212, 42] on div at bounding box center [241, 122] width 482 height 244
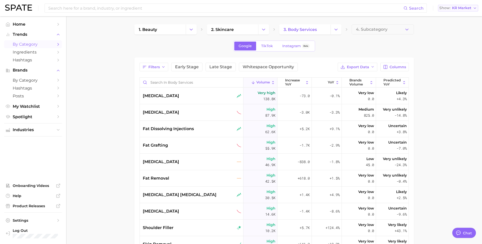
click at [465, 8] on span "KR Market" at bounding box center [461, 8] width 19 height 3
click at [453, 17] on span "[GEOGRAPHIC_DATA]" at bounding box center [455, 16] width 39 height 4
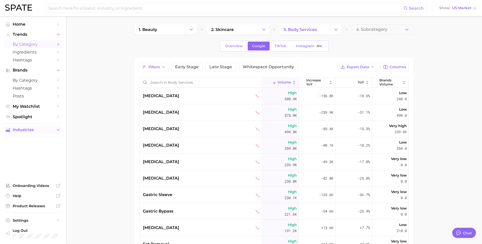
click at [54, 130] on button "Industries" at bounding box center [33, 130] width 58 height 8
click at [37, 171] on span "cultural shifts" at bounding box center [33, 171] width 41 height 5
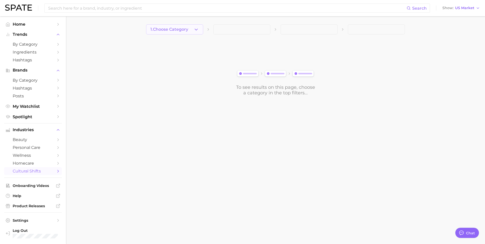
click at [188, 30] on span "1. Choose Category" at bounding box center [170, 29] width 38 height 5
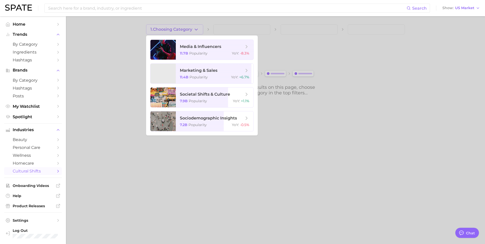
click at [100, 83] on div at bounding box center [242, 122] width 485 height 244
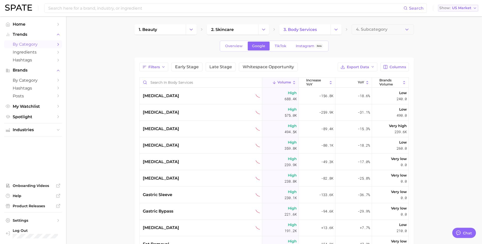
click at [464, 5] on div "Search Show US Market" at bounding box center [241, 8] width 472 height 16
click at [464, 7] on span "US Market" at bounding box center [461, 8] width 19 height 3
click at [457, 95] on main "1. beauty 2. skincare 3. body services 4. Subcategory Overview Google TikTok In…" at bounding box center [274, 184] width 416 height 336
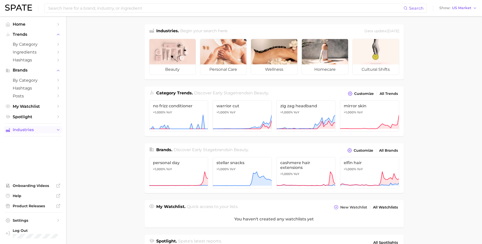
click at [57, 128] on icon "Sidebar" at bounding box center [58, 130] width 5 height 5
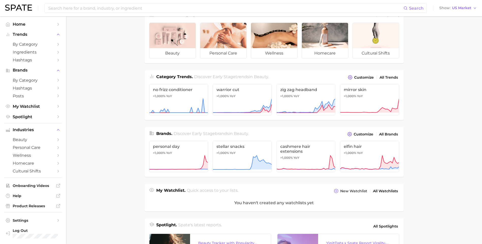
scroll to position [25, 0]
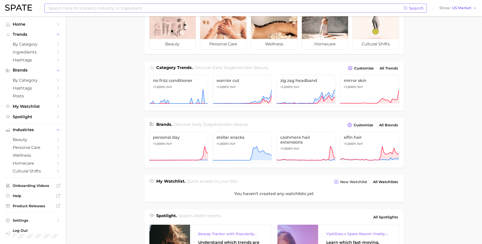
click at [120, 11] on input at bounding box center [225, 8] width 355 height 9
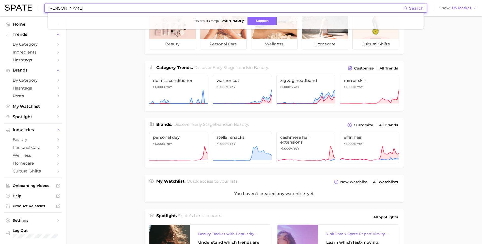
type input "[PERSON_NAME]"
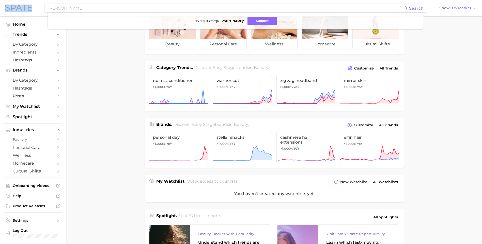
drag, startPoint x: 86, startPoint y: 12, endPoint x: -1, endPoint y: 13, distance: 86.8
click at [0, 13] on html "[PERSON_NAME] Search No results for " [PERSON_NAME] " Suggest Show US Market Ho…" at bounding box center [241, 97] width 482 height 244
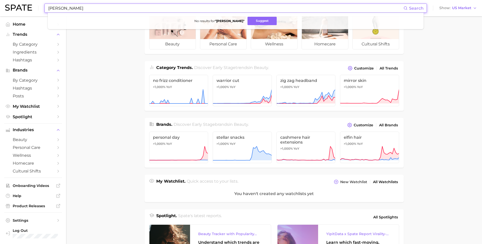
click at [94, 7] on input "[PERSON_NAME]" at bounding box center [225, 8] width 355 height 9
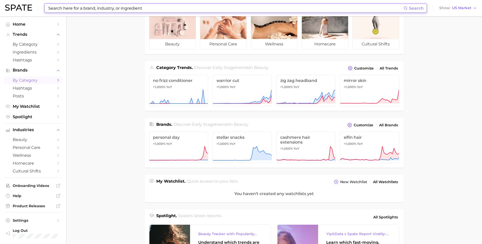
click at [45, 80] on span "by Category" at bounding box center [33, 80] width 41 height 5
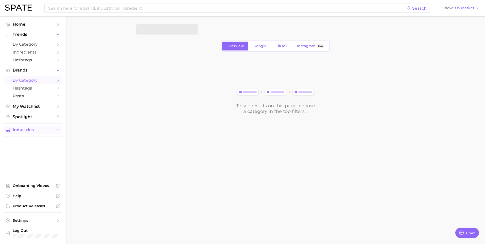
click at [46, 129] on span "Industries" at bounding box center [33, 130] width 41 height 5
type textarea "x"
click at [45, 43] on span "by Category" at bounding box center [33, 44] width 41 height 5
click at [111, 7] on input at bounding box center [227, 8] width 359 height 9
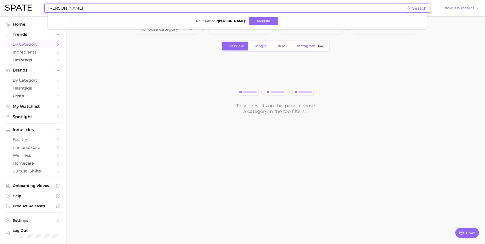
drag, startPoint x: 74, startPoint y: 11, endPoint x: 14, endPoint y: 10, distance: 59.2
click at [13, 10] on div "[PERSON_NAME] Search No results for " [PERSON_NAME] " Suggest Show US Market" at bounding box center [242, 8] width 475 height 16
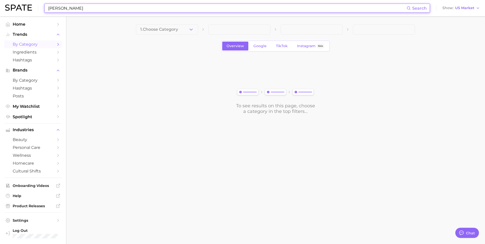
type input "[PERSON_NAME]"
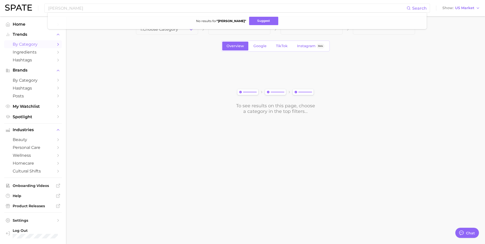
drag, startPoint x: 95, startPoint y: 87, endPoint x: 88, endPoint y: 86, distance: 6.7
click at [95, 87] on main "1. Choose Category Overview Google TikTok Instagram Beta To see results on this…" at bounding box center [275, 77] width 419 height 123
click at [42, 81] on span "by Category" at bounding box center [33, 80] width 41 height 5
click at [56, 81] on link "by Category" at bounding box center [33, 80] width 58 height 8
drag, startPoint x: 53, startPoint y: 77, endPoint x: 55, endPoint y: 80, distance: 2.9
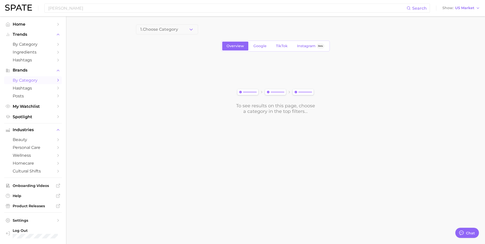
click at [54, 78] on link "by Category" at bounding box center [33, 80] width 58 height 8
click at [178, 29] on span "1. Choose Category" at bounding box center [159, 29] width 38 height 5
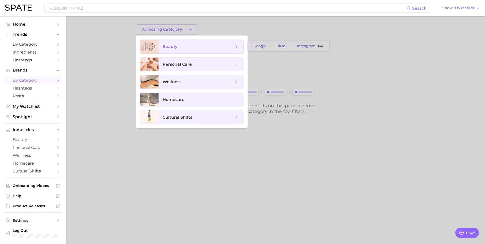
click at [175, 49] on span "beauty" at bounding box center [170, 46] width 15 height 5
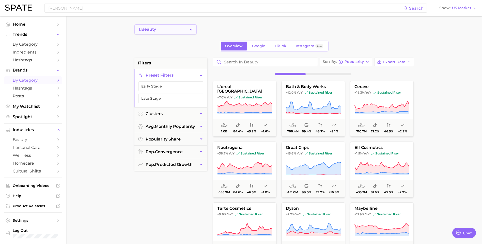
click at [188, 30] on button "1. beauty" at bounding box center [165, 29] width 62 height 10
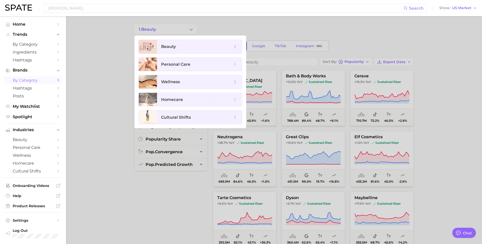
click at [113, 41] on div at bounding box center [241, 122] width 482 height 244
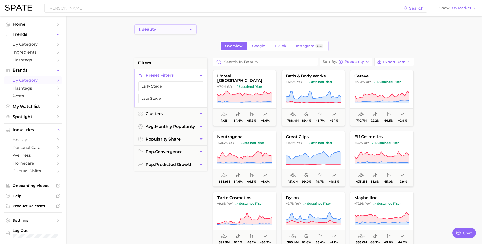
click at [195, 31] on button "1. beauty" at bounding box center [165, 29] width 62 height 10
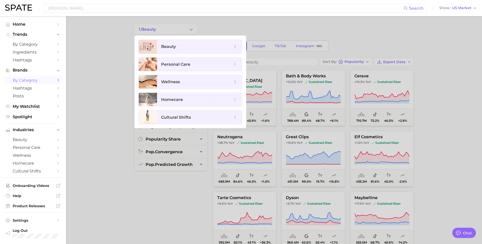
drag, startPoint x: 78, startPoint y: 52, endPoint x: 63, endPoint y: 51, distance: 14.3
click at [78, 52] on div at bounding box center [241, 122] width 482 height 244
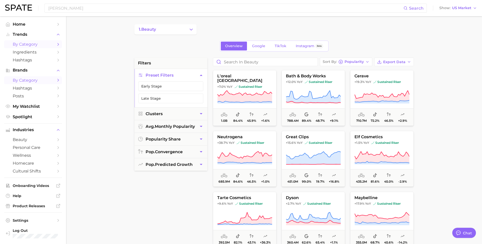
click at [42, 46] on span "by Category" at bounding box center [33, 44] width 41 height 5
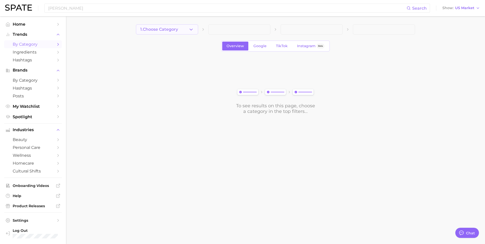
click at [177, 25] on button "1. Choose Category" at bounding box center [167, 29] width 62 height 10
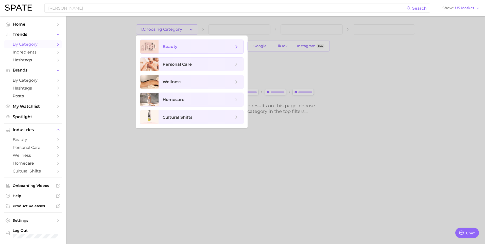
click at [179, 44] on span "beauty" at bounding box center [198, 47] width 71 height 6
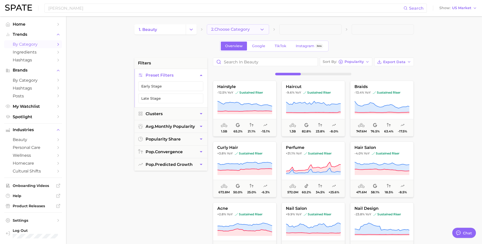
click at [239, 28] on span "2. Choose Category" at bounding box center [230, 29] width 39 height 5
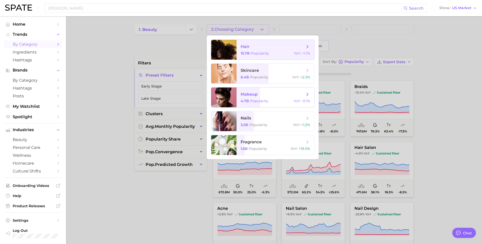
scroll to position [51, 0]
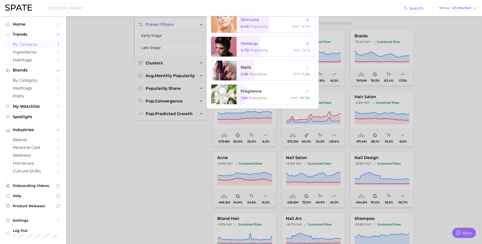
click at [294, 23] on span "skincare" at bounding box center [272, 20] width 64 height 6
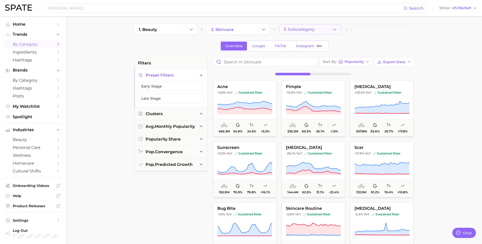
click at [302, 27] on span "3. Subcategory" at bounding box center [298, 29] width 31 height 5
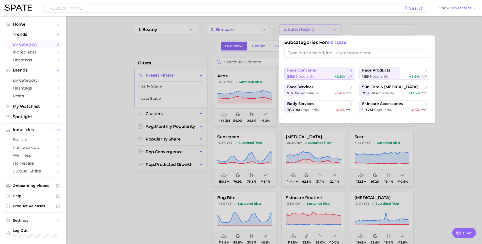
click at [306, 73] on button "face concerns 2.6b Popularity +2.6% YoY" at bounding box center [319, 73] width 71 height 13
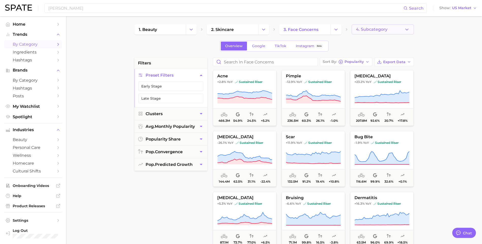
click at [401, 27] on button "4. Subcategory" at bounding box center [382, 29] width 62 height 10
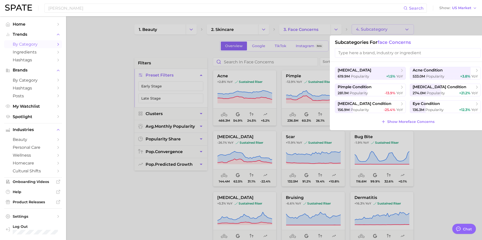
click at [111, 63] on div at bounding box center [241, 120] width 482 height 240
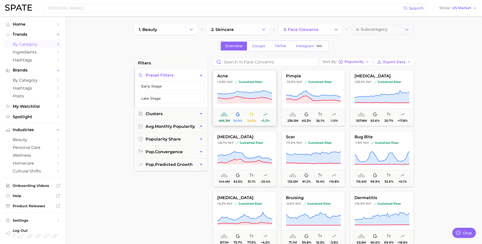
click at [239, 83] on span "sustained riser" at bounding box center [249, 82] width 28 height 4
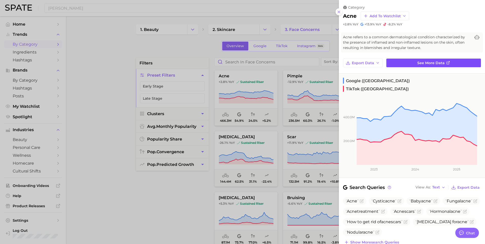
click at [429, 64] on span "See more data" at bounding box center [431, 63] width 27 height 4
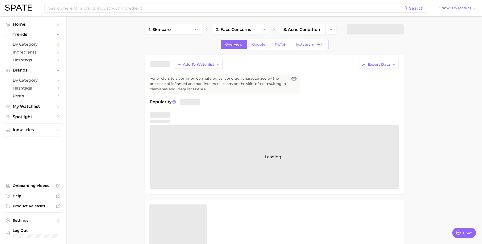
type textarea "x"
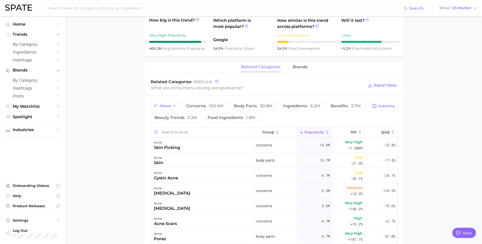
scroll to position [203, 0]
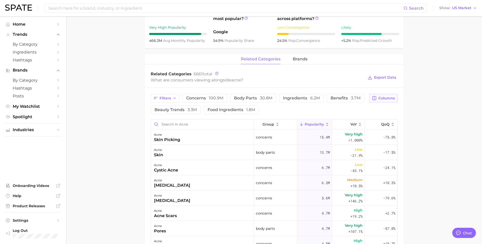
click at [387, 96] on button "Columns" at bounding box center [383, 98] width 28 height 9
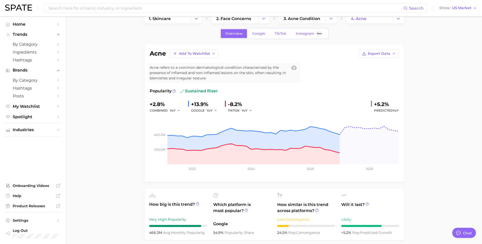
scroll to position [0, 0]
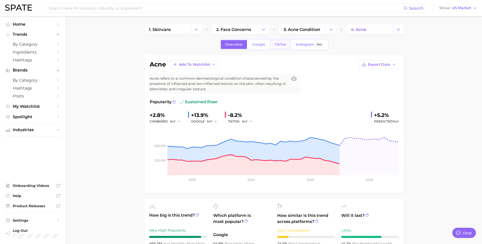
click at [288, 44] on link "TikTok" at bounding box center [280, 44] width 20 height 9
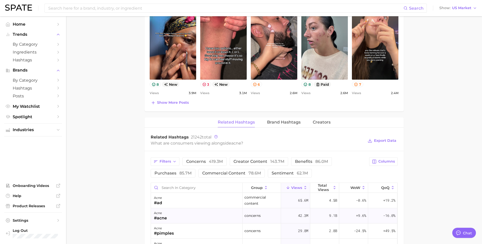
scroll to position [330, 0]
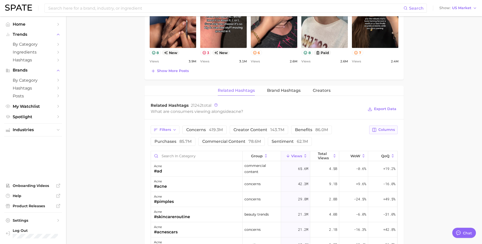
click at [387, 133] on button "Columns" at bounding box center [383, 130] width 28 height 9
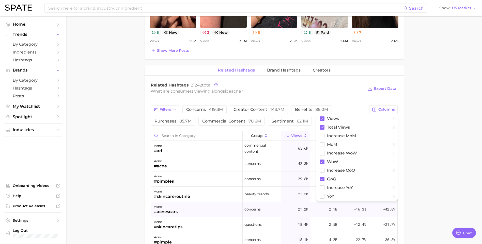
scroll to position [381, 0]
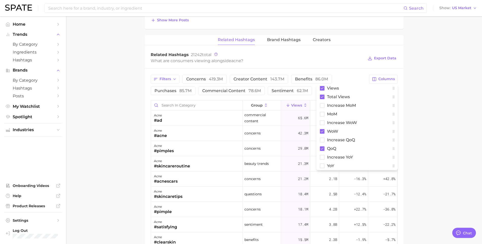
click at [454, 104] on main "1. skincare 2. face concerns 3. acne condition 4. acne Overview Google TikTok I…" at bounding box center [274, 5] width 416 height 741
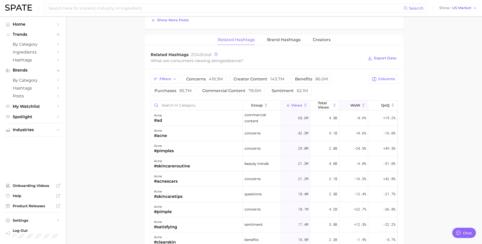
click at [354, 103] on span "WoW" at bounding box center [355, 105] width 10 height 4
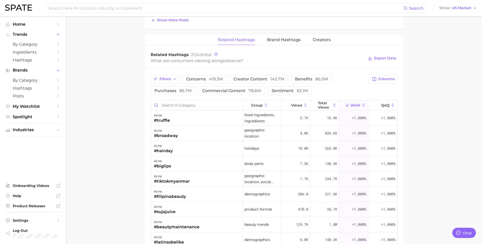
click at [136, 149] on main "1. skincare 2. face concerns 3. acne condition 4. acne Overview Google TikTok I…" at bounding box center [274, 5] width 416 height 741
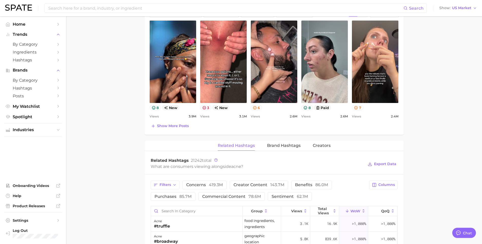
scroll to position [278, 0]
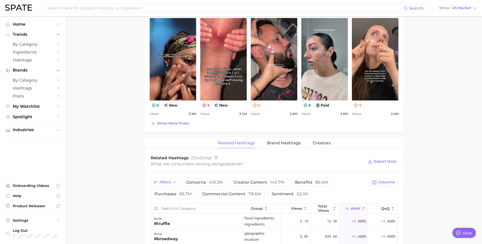
drag, startPoint x: 96, startPoint y: 134, endPoint x: 96, endPoint y: 131, distance: 2.9
click at [97, 132] on main "1. skincare 2. face concerns 3. acne condition 4. acne Overview Google TikTok I…" at bounding box center [274, 109] width 416 height 741
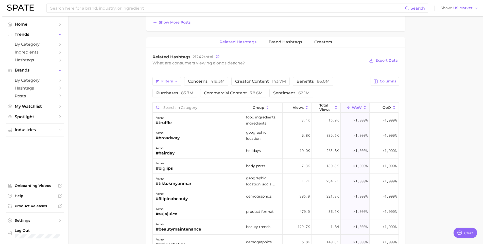
scroll to position [379, 0]
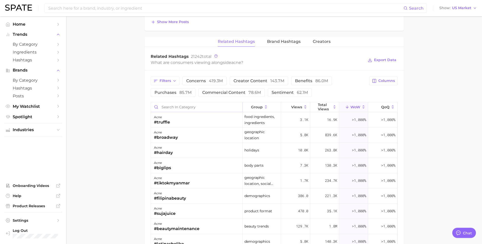
click at [194, 103] on input "Search in category" at bounding box center [196, 107] width 91 height 10
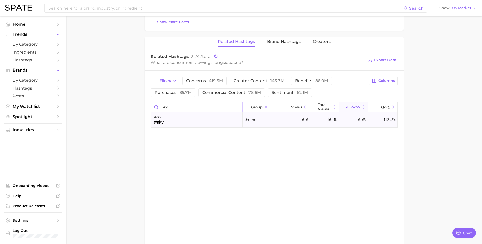
type input "sky"
click at [205, 121] on div "acne #sky" at bounding box center [197, 119] width 92 height 15
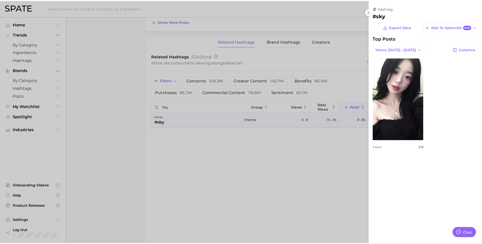
scroll to position [0, 0]
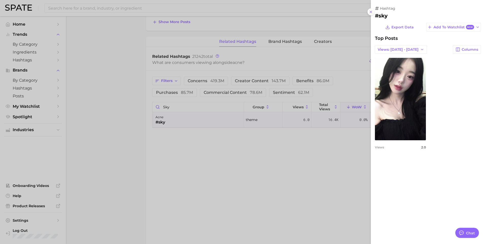
drag, startPoint x: 372, startPoint y: 13, endPoint x: 368, endPoint y: 16, distance: 5.1
click at [372, 13] on icon at bounding box center [371, 12] width 4 height 4
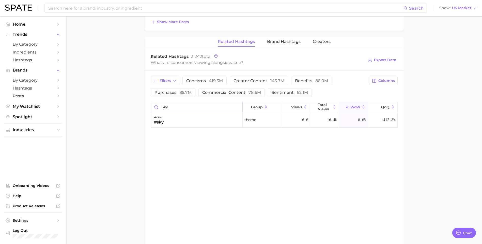
drag, startPoint x: 185, startPoint y: 108, endPoint x: 107, endPoint y: 100, distance: 78.3
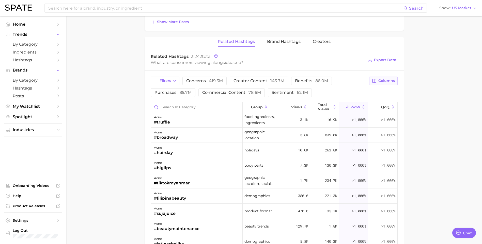
click at [385, 78] on button "Columns" at bounding box center [383, 81] width 28 height 9
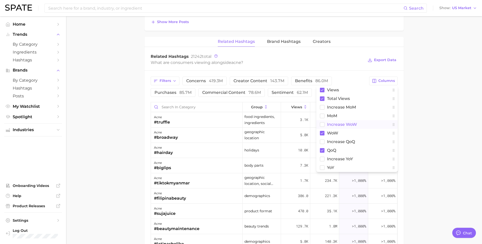
click at [321, 125] on rect at bounding box center [322, 124] width 4 height 4
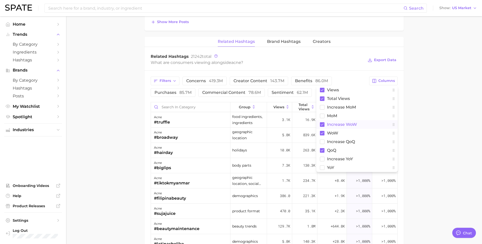
click at [442, 133] on main "1. skincare 2. face concerns 3. acne condition 4. acne Overview Google TikTok I…" at bounding box center [274, 7] width 416 height 741
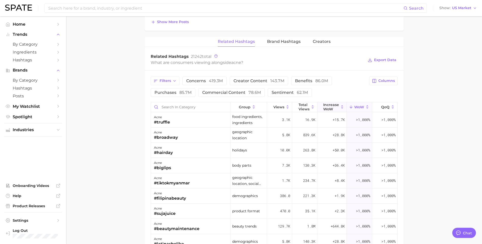
click at [331, 106] on span "Increase WoW" at bounding box center [331, 107] width 16 height 8
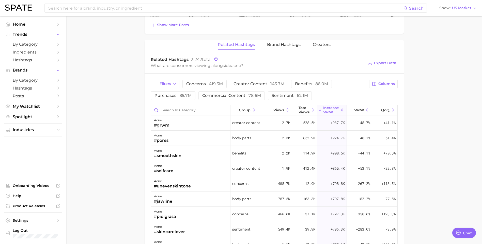
scroll to position [388, 0]
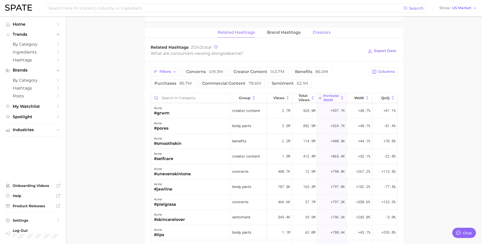
click at [314, 31] on span "Creators" at bounding box center [322, 32] width 18 height 5
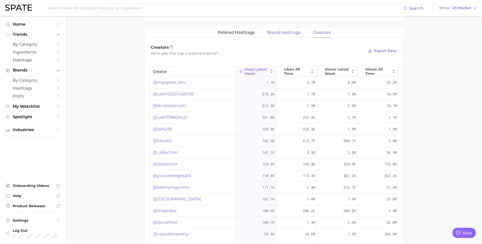
click at [286, 34] on span "Brand Hashtags" at bounding box center [284, 32] width 34 height 5
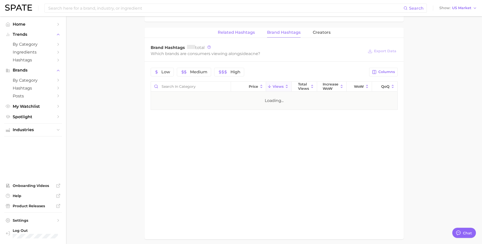
click at [241, 34] on span "Related Hashtags" at bounding box center [236, 32] width 37 height 5
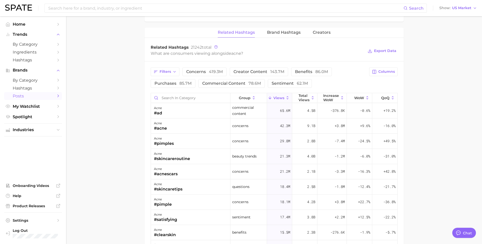
click at [34, 97] on span "Posts" at bounding box center [33, 96] width 41 height 5
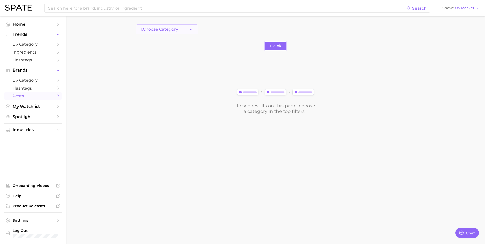
click at [150, 33] on button "1. Choose Category" at bounding box center [167, 29] width 62 height 10
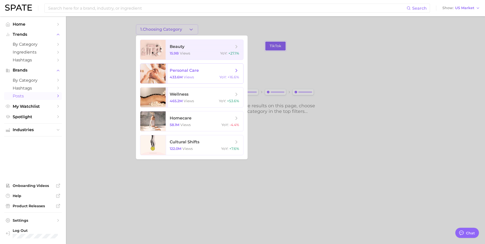
click at [192, 71] on span "personal care" at bounding box center [184, 70] width 29 height 5
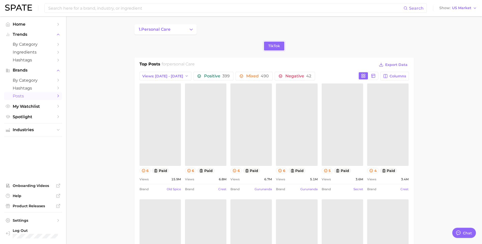
click at [146, 27] on span "1. personal care" at bounding box center [155, 29] width 32 height 5
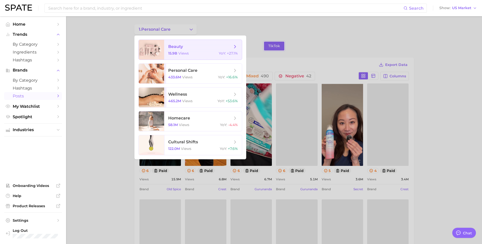
click at [180, 53] on span "views" at bounding box center [183, 53] width 10 height 5
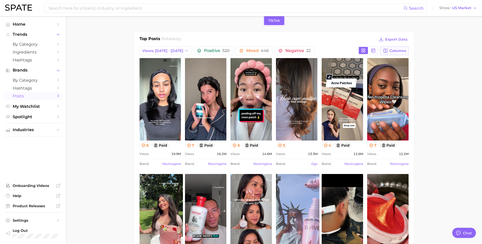
click at [389, 51] on span "Columns" at bounding box center [397, 51] width 17 height 4
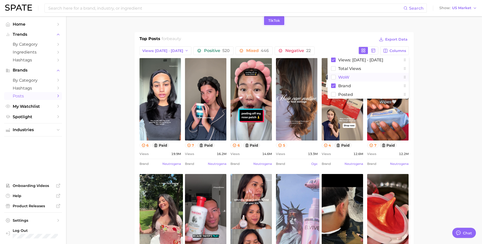
click at [332, 78] on rect at bounding box center [333, 77] width 4 height 4
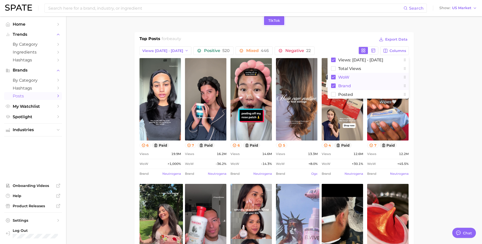
click at [333, 85] on rect at bounding box center [333, 86] width 5 height 5
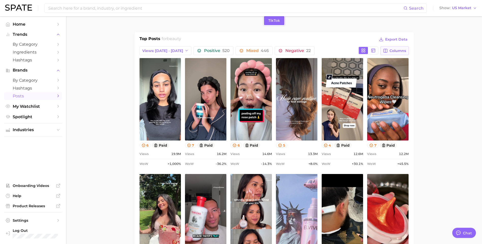
click at [399, 50] on span "Columns" at bounding box center [397, 51] width 17 height 4
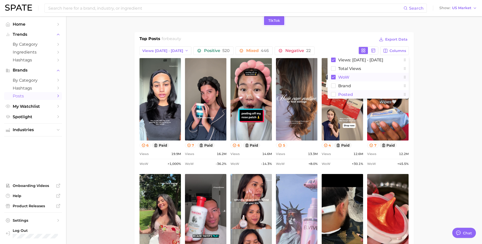
drag, startPoint x: 334, startPoint y: 79, endPoint x: 337, endPoint y: 92, distance: 12.9
click at [334, 80] on button "WoW" at bounding box center [367, 77] width 81 height 9
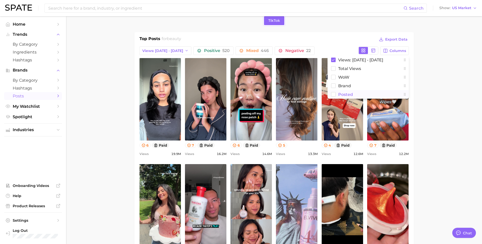
click at [333, 94] on rect at bounding box center [333, 94] width 4 height 4
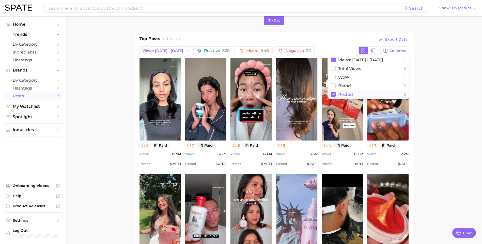
click at [333, 93] on rect at bounding box center [333, 94] width 5 height 5
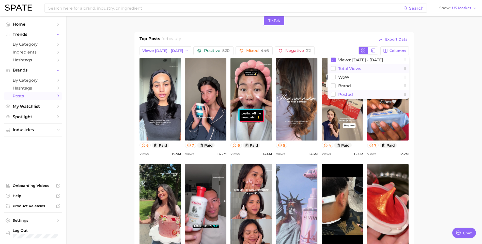
click at [335, 68] on rect at bounding box center [333, 69] width 4 height 4
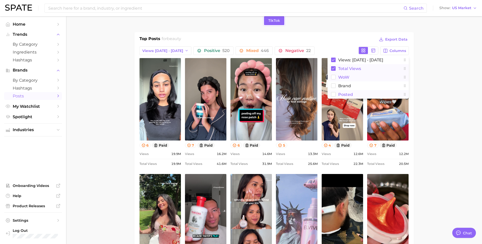
click at [335, 78] on rect at bounding box center [333, 77] width 4 height 4
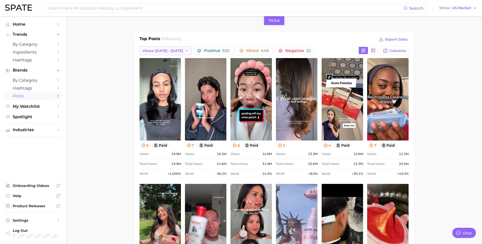
click at [169, 48] on button "Views: [DATE] - [DATE]" at bounding box center [165, 50] width 52 height 9
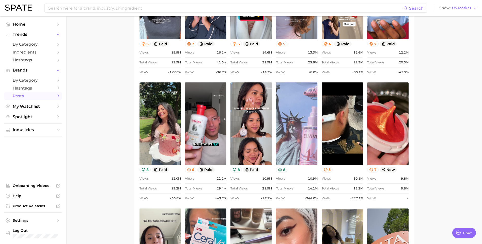
scroll to position [86, 0]
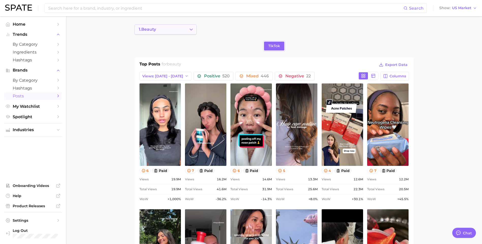
click at [175, 26] on button "1. beauty" at bounding box center [165, 29] width 62 height 10
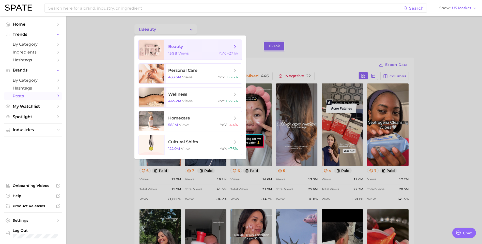
click at [235, 49] on span "beauty 15.9b views YoY : +27.1%" at bounding box center [203, 50] width 78 height 20
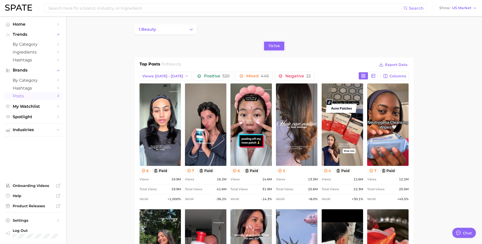
click at [194, 29] on button "1. beauty" at bounding box center [165, 29] width 62 height 10
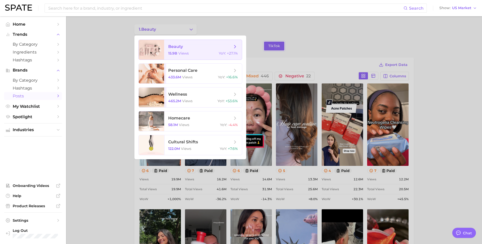
click at [234, 47] on icon at bounding box center [235, 47] width 6 height 6
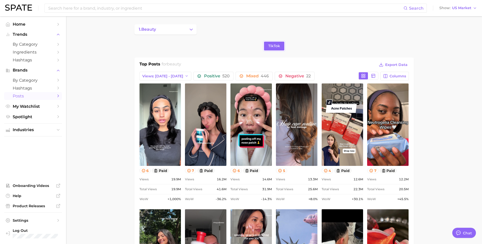
click at [187, 29] on button "1. beauty" at bounding box center [165, 29] width 62 height 10
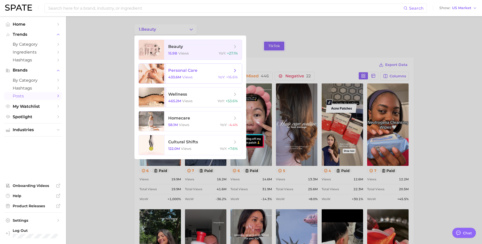
click at [235, 72] on icon at bounding box center [235, 71] width 6 height 6
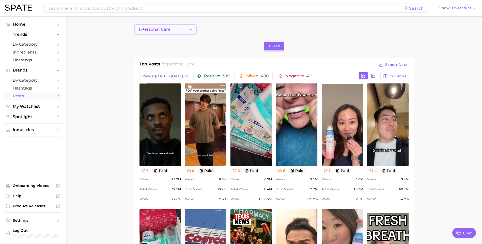
click at [194, 30] on button "1. personal care" at bounding box center [165, 29] width 62 height 10
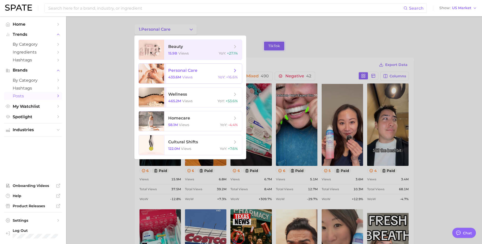
click at [234, 70] on icon at bounding box center [235, 71] width 6 height 6
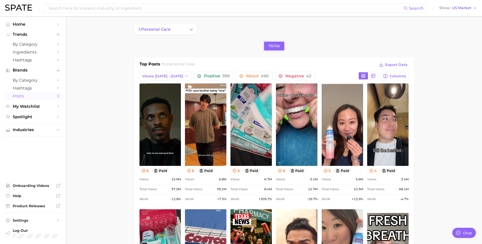
drag, startPoint x: 70, startPoint y: 71, endPoint x: 74, endPoint y: 72, distance: 4.1
click at [32, 137] on ul "Home Trends by Category Ingredients Hashtags Brands by Category Hashtags Posts …" at bounding box center [33, 130] width 58 height 220
click at [39, 131] on span "Industries" at bounding box center [33, 130] width 41 height 5
click at [28, 149] on span "personal care" at bounding box center [33, 147] width 41 height 5
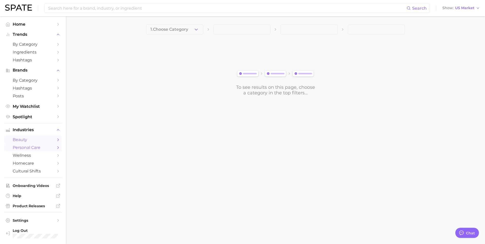
click at [29, 139] on span "beauty" at bounding box center [33, 139] width 41 height 5
click at [192, 33] on button "1. Choose Category" at bounding box center [174, 29] width 57 height 10
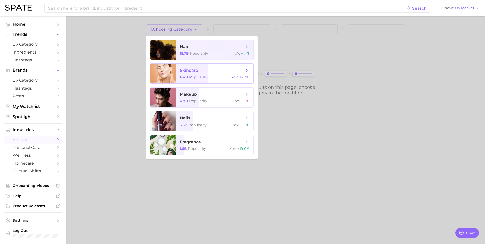
click at [201, 70] on span "skincare" at bounding box center [212, 71] width 64 height 6
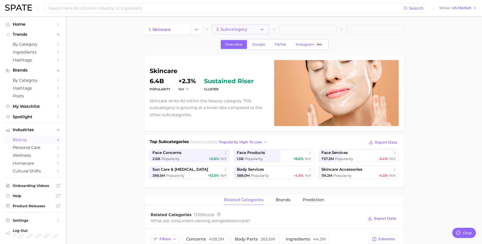
click at [250, 29] on button "2. Subcategory" at bounding box center [240, 29] width 57 height 10
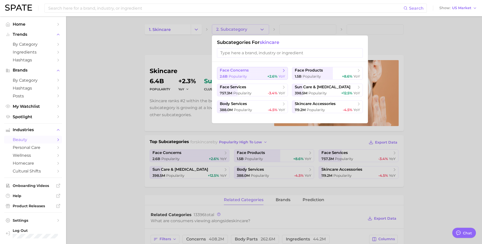
click at [266, 74] on div "2.6b Popularity +2.6% YoY" at bounding box center [252, 76] width 65 height 5
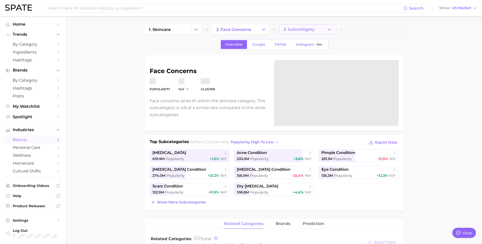
click at [320, 29] on button "3. Subcategory" at bounding box center [307, 29] width 57 height 10
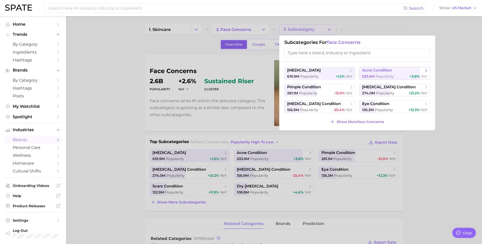
click at [403, 76] on div "533.0m Popularity +3.8% YoY" at bounding box center [394, 76] width 65 height 5
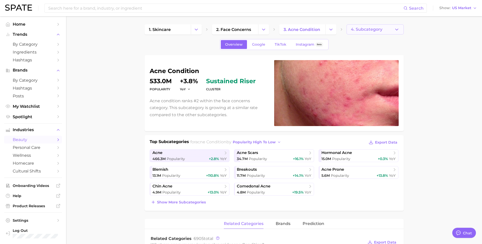
click at [365, 32] on button "4. Subcategory" at bounding box center [374, 29] width 57 height 10
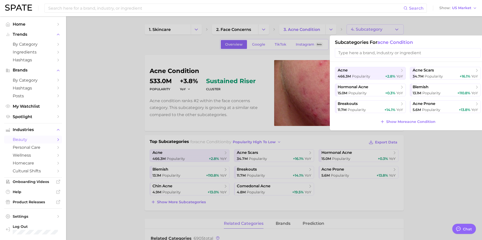
click at [129, 102] on div at bounding box center [241, 120] width 482 height 240
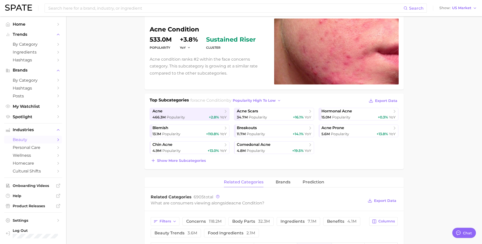
scroll to position [51, 0]
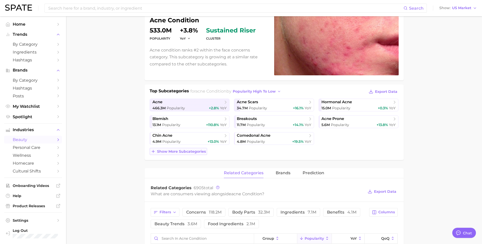
click at [200, 153] on span "Show more subcategories" at bounding box center [181, 152] width 49 height 4
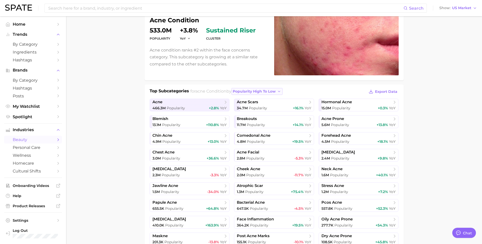
click at [255, 89] on span "popularity high to low" at bounding box center [254, 91] width 43 height 4
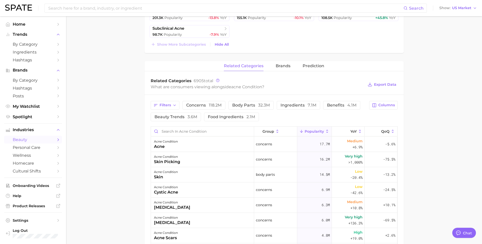
scroll to position [305, 0]
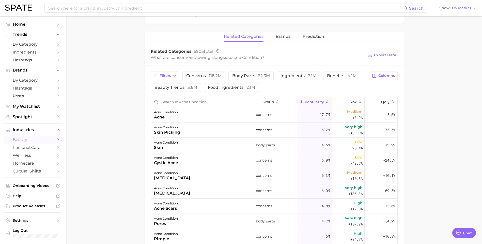
click at [177, 102] on input "Search in acne condition" at bounding box center [202, 102] width 103 height 10
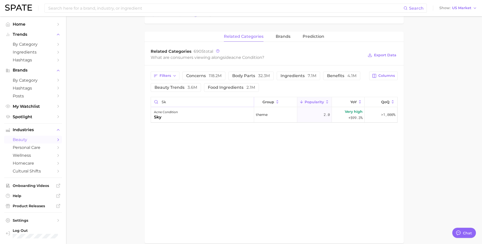
type input "s"
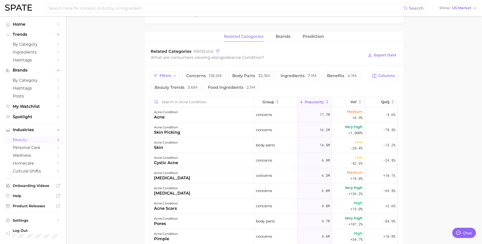
drag, startPoint x: 100, startPoint y: 95, endPoint x: 105, endPoint y: 95, distance: 5.1
click at [100, 95] on main "1. skincare 2. face concerns 3. acne condition 4. Subcategory Overview Google T…" at bounding box center [274, 42] width 416 height 661
click at [387, 79] on button "Columns" at bounding box center [383, 76] width 28 height 9
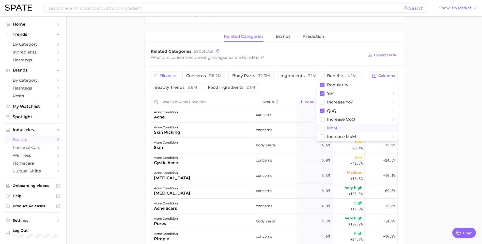
click at [322, 129] on rect at bounding box center [322, 128] width 4 height 4
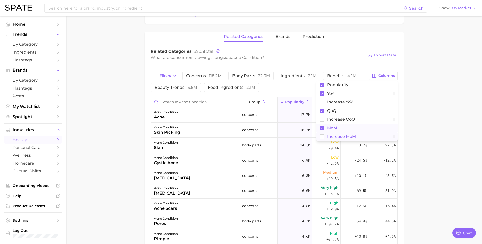
click at [322, 137] on rect at bounding box center [322, 137] width 4 height 4
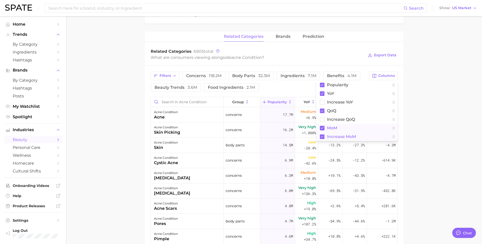
click at [426, 133] on main "1. skincare 2. face concerns 3. acne condition 4. Subcategory Overview Google T…" at bounding box center [274, 42] width 416 height 661
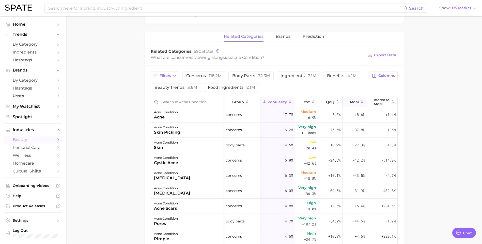
click at [351, 103] on span "MoM" at bounding box center [354, 102] width 9 height 4
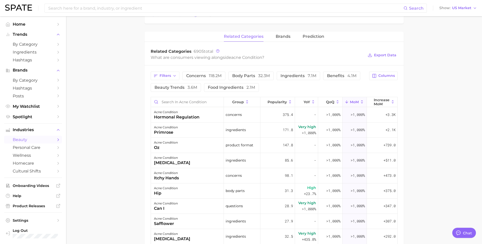
click at [121, 125] on main "1. skincare 2. face concerns 3. acne condition 4. Subcategory Overview Google T…" at bounding box center [274, 42] width 416 height 661
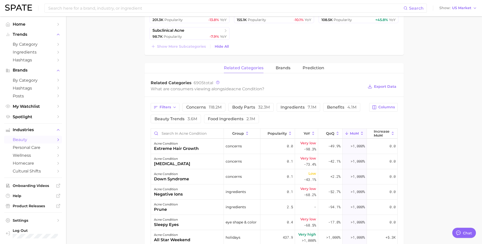
scroll to position [255, 0]
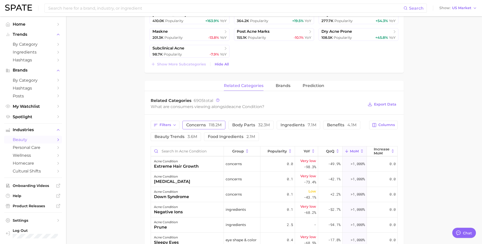
click at [217, 123] on button "concerns 118.2m" at bounding box center [203, 125] width 43 height 9
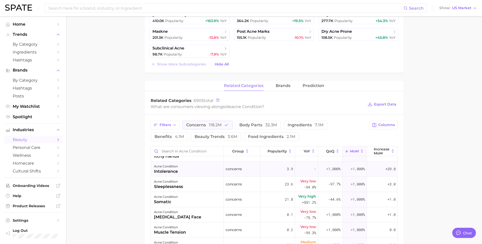
scroll to position [51, 0]
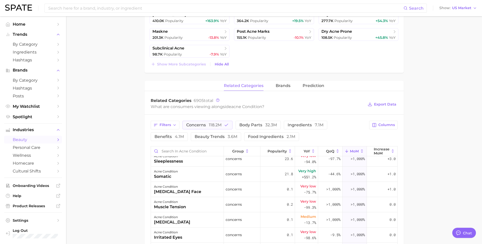
click at [141, 169] on main "1. skincare 2. face concerns 3. acne condition 4. Subcategory Overview Google T…" at bounding box center [274, 91] width 416 height 661
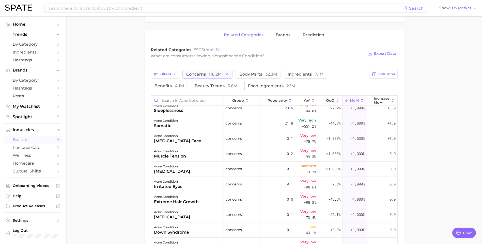
click at [261, 87] on span "food ingredients 2.1m" at bounding box center [271, 86] width 47 height 4
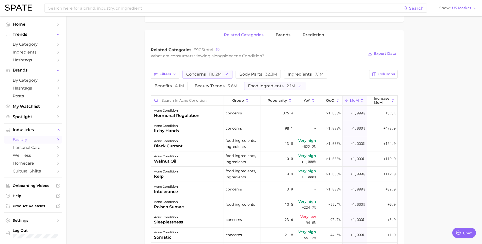
click at [209, 68] on div "Filters concerns 118.2m body parts 32.3m ingredients 7.1m benefits 4.1m beauty …" at bounding box center [273, 205] width 259 height 282
click at [209, 72] on span "118.2m" at bounding box center [215, 74] width 13 height 5
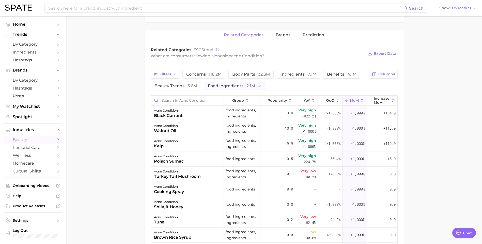
click at [185, 95] on div "group Popularity YoY QoQ MoM Increase MoM acne condition black currant food ing…" at bounding box center [274, 217] width 247 height 244
click at [196, 100] on input "Search in acne condition" at bounding box center [187, 101] width 73 height 10
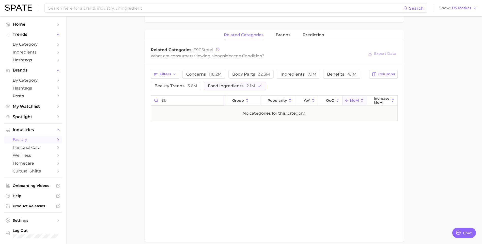
type input "s"
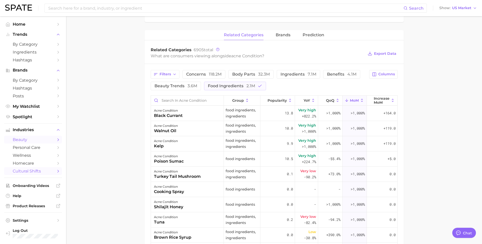
click at [45, 173] on span "cultural shifts" at bounding box center [33, 171] width 41 height 5
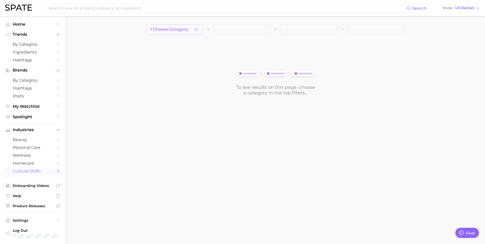
click at [175, 29] on span "1. Choose Category" at bounding box center [170, 29] width 38 height 5
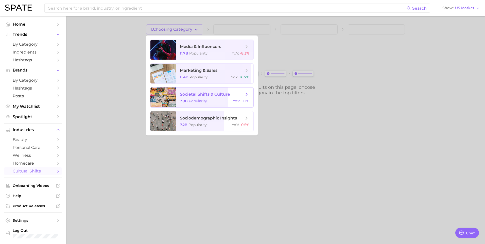
click at [220, 99] on span "societal shifts & culture 7.9b Popularity YoY : +1.1%" at bounding box center [215, 98] width 78 height 20
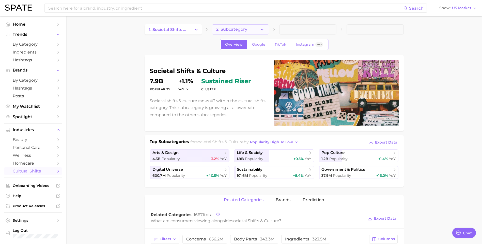
click at [246, 29] on span "2. Subcategory" at bounding box center [231, 29] width 31 height 5
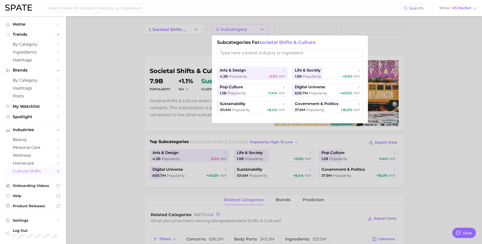
click at [281, 54] on input "search" at bounding box center [290, 52] width 146 height 9
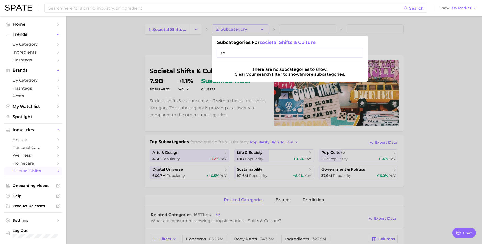
type input "s"
type input "spor"
click at [140, 105] on div at bounding box center [241, 122] width 482 height 244
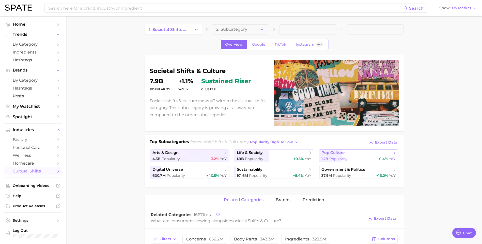
click at [351, 159] on div "1.2b Popularity +1.4% YoY" at bounding box center [358, 159] width 74 height 5
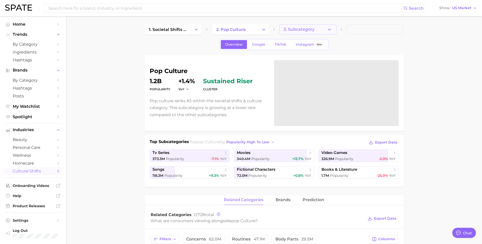
click at [300, 28] on span "3. Subcategory" at bounding box center [298, 29] width 31 height 5
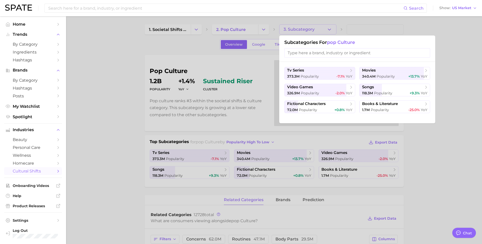
click at [316, 54] on input "search" at bounding box center [357, 52] width 146 height 9
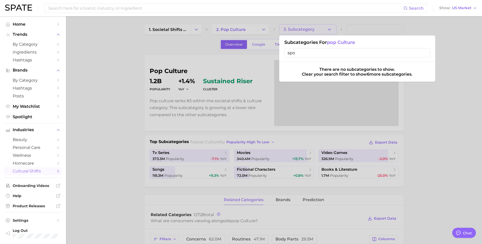
type input "spo"
click at [120, 57] on div at bounding box center [241, 122] width 482 height 244
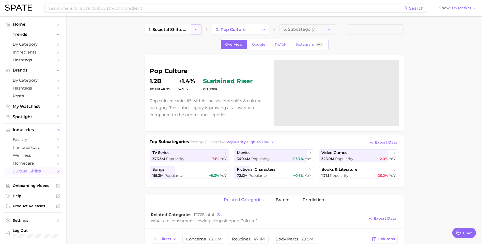
click at [198, 29] on icon "Change Category" at bounding box center [195, 29] width 5 height 5
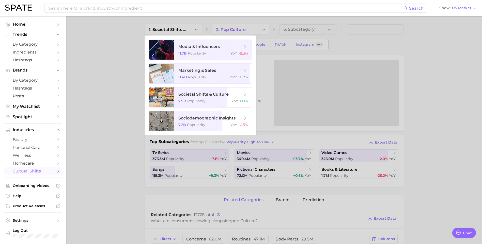
click at [134, 112] on div at bounding box center [241, 122] width 482 height 244
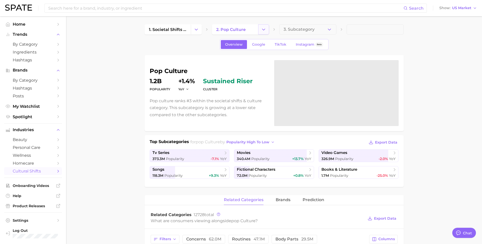
click at [266, 29] on button "Change Category" at bounding box center [263, 29] width 11 height 10
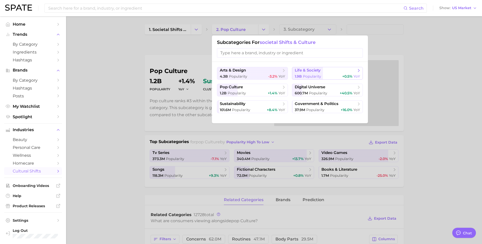
click at [312, 76] on span "Popularity" at bounding box center [312, 76] width 18 height 5
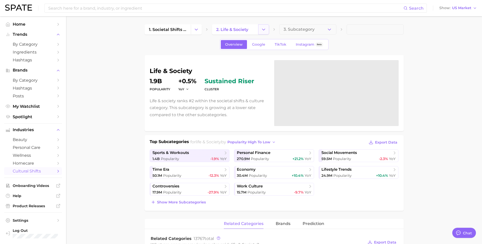
click at [267, 29] on button "Change Category" at bounding box center [263, 29] width 11 height 10
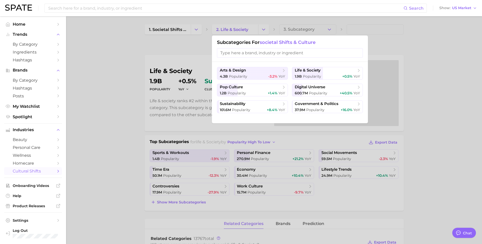
click at [328, 36] on div "Subcategories for societal shifts & culture" at bounding box center [290, 49] width 156 height 26
click at [327, 28] on div at bounding box center [241, 122] width 482 height 244
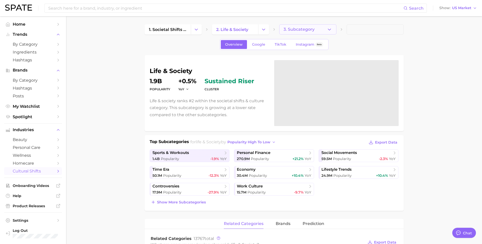
click at [324, 27] on button "3. Subcategory" at bounding box center [307, 29] width 57 height 10
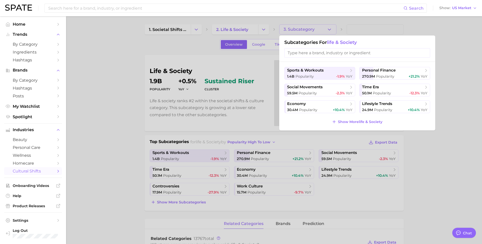
click at [322, 54] on input "search" at bounding box center [357, 52] width 146 height 9
click at [322, 72] on span "sports & workouts" at bounding box center [305, 70] width 37 height 5
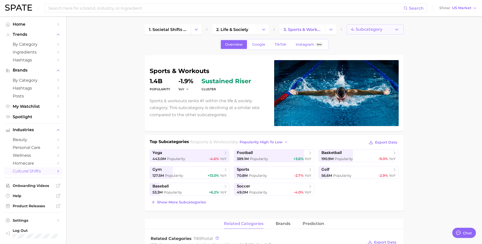
click at [392, 31] on button "4. Subcategory" at bounding box center [374, 29] width 57 height 10
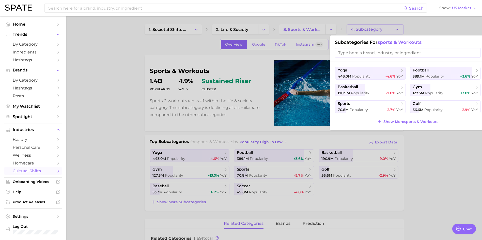
click at [369, 54] on input "search" at bounding box center [408, 52] width 146 height 9
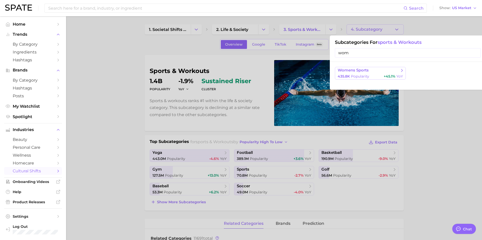
type input "wom"
click at [375, 73] on button "womens sports 435.8k Popularity +45.1% YoY" at bounding box center [370, 73] width 71 height 13
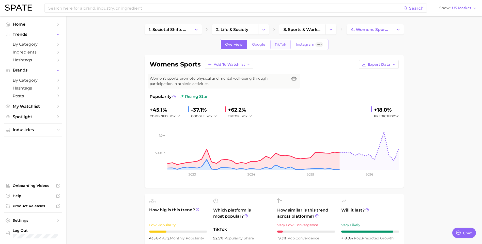
click at [274, 46] on span "TikTok" at bounding box center [280, 44] width 12 height 4
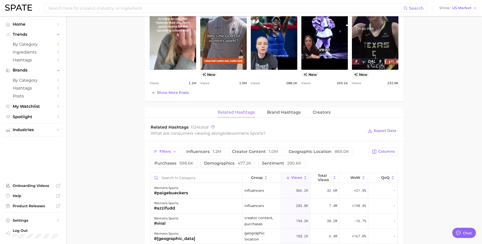
scroll to position [305, 0]
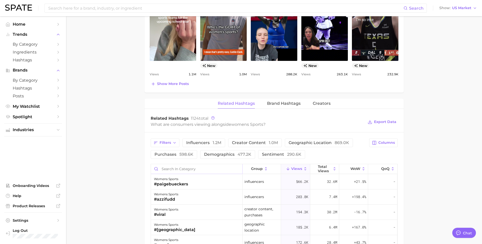
click at [186, 168] on input "Search in category" at bounding box center [196, 169] width 91 height 10
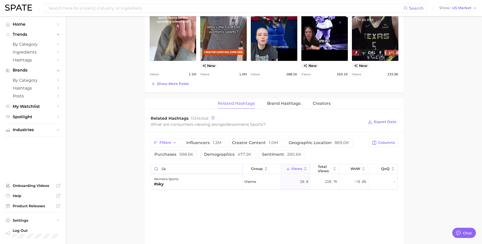
type input "s"
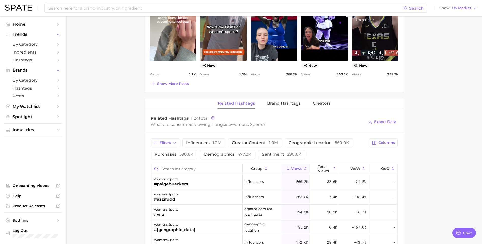
click at [116, 153] on main "1. societal shifts & culture 2. life & society 3. sports & workouts 4. womens s…" at bounding box center [274, 76] width 416 height 728
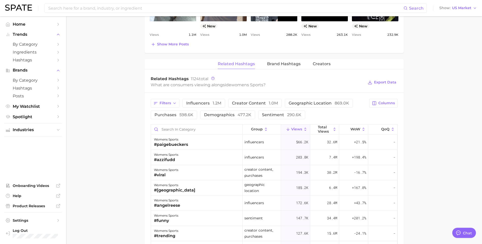
scroll to position [355, 0]
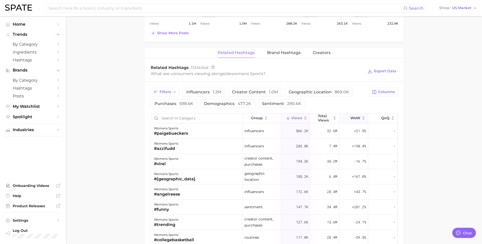
click at [357, 116] on button "WoW" at bounding box center [353, 118] width 29 height 10
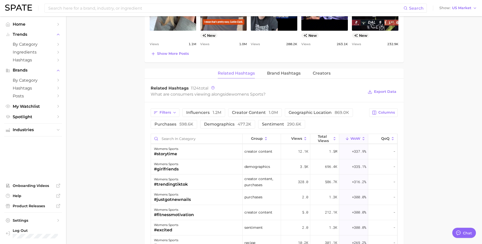
scroll to position [353, 0]
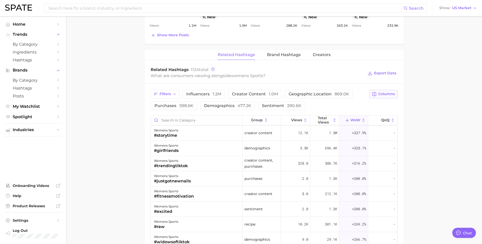
click at [382, 93] on span "Columns" at bounding box center [386, 94] width 17 height 4
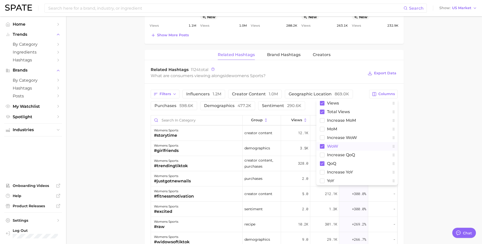
click at [323, 145] on rect at bounding box center [322, 146] width 5 height 5
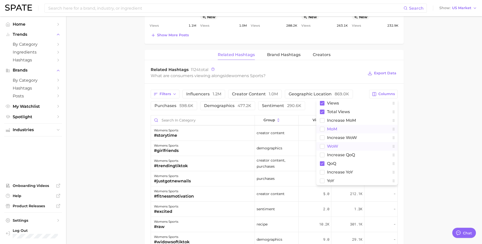
click at [323, 128] on rect at bounding box center [322, 129] width 4 height 4
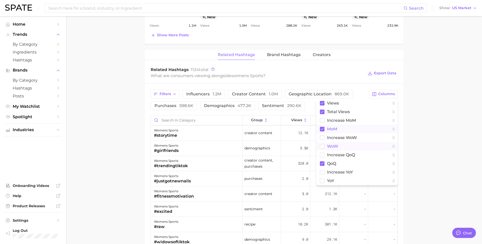
click at [438, 116] on main "1. societal shifts & culture 2. life & society 3. sports & workouts 4. womens s…" at bounding box center [274, 27] width 416 height 728
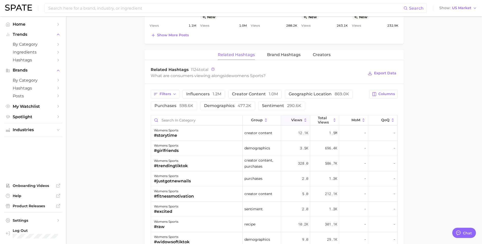
click at [294, 119] on span "Views" at bounding box center [296, 120] width 11 height 4
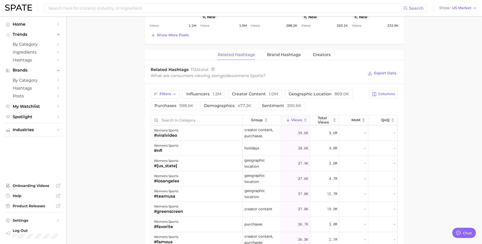
scroll to position [0, 0]
click at [117, 140] on main "1. societal shifts & culture 2. life & society 3. sports & workouts 4. womens s…" at bounding box center [274, 27] width 416 height 728
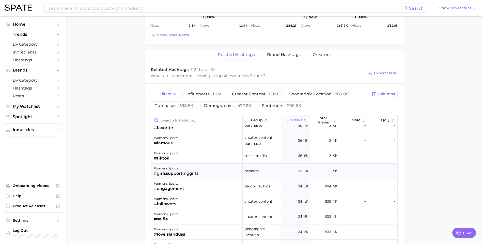
scroll to position [559, 0]
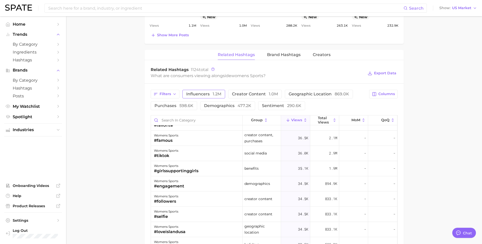
click at [206, 92] on span "influencers 1.2m" at bounding box center [203, 94] width 35 height 4
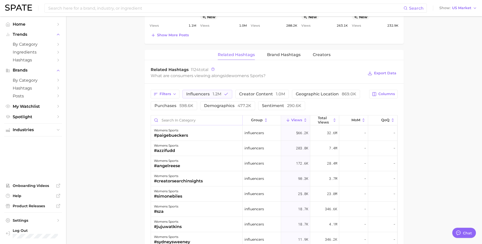
click at [196, 122] on input "Search in category" at bounding box center [196, 121] width 91 height 10
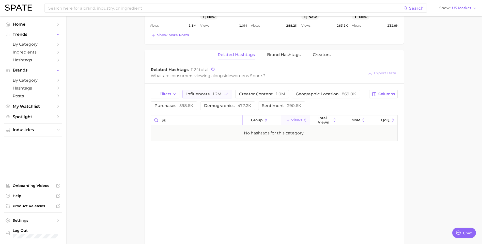
type input "s"
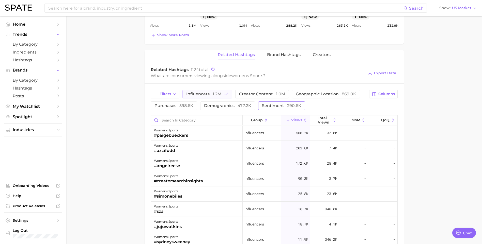
click at [270, 105] on span "sentiment 290.6k" at bounding box center [281, 106] width 39 height 4
click at [216, 90] on button "influencers 1.2m" at bounding box center [207, 94] width 50 height 9
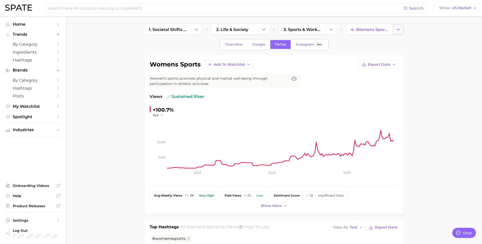
click at [397, 33] on button "Change Category" at bounding box center [398, 29] width 11 height 10
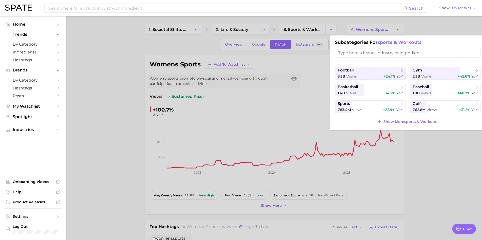
click at [376, 51] on input "search" at bounding box center [408, 52] width 146 height 9
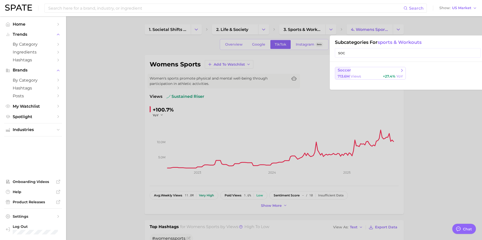
type input "soc"
click at [375, 68] on span "soccer" at bounding box center [368, 70] width 62 height 5
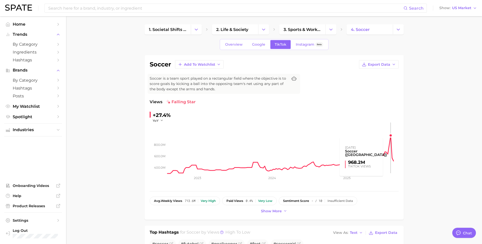
click at [390, 135] on rect at bounding box center [282, 148] width 231 height 51
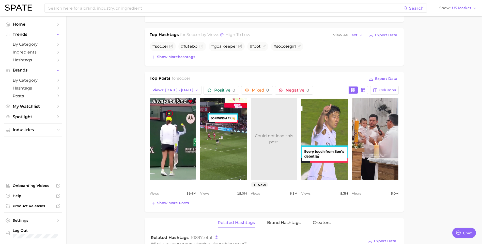
scroll to position [203, 0]
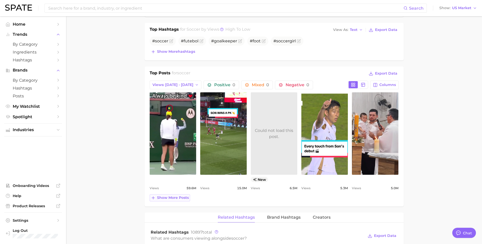
click at [184, 195] on button "Show more posts" at bounding box center [170, 197] width 40 height 7
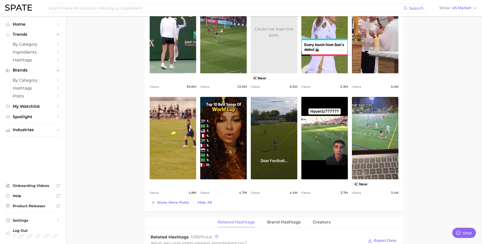
scroll to position [457, 0]
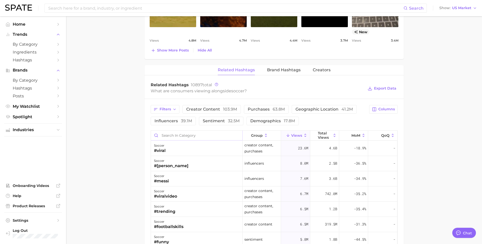
click at [185, 140] on input "Search in category" at bounding box center [196, 136] width 91 height 10
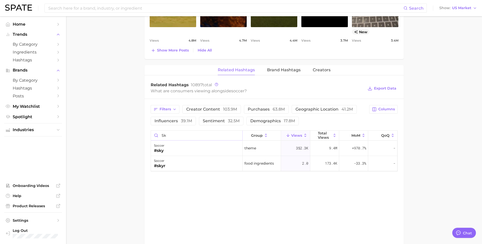
type input "s"
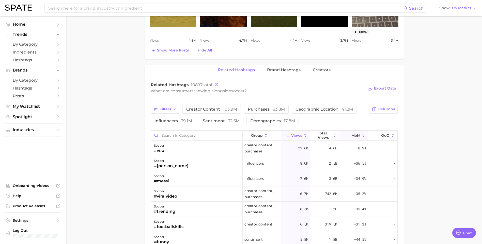
click at [351, 137] on span "MoM" at bounding box center [355, 136] width 9 height 4
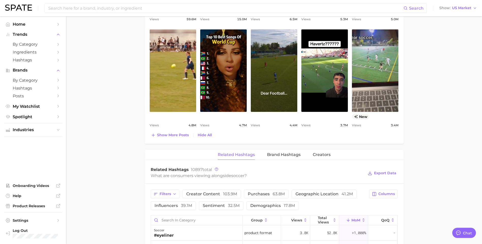
scroll to position [381, 0]
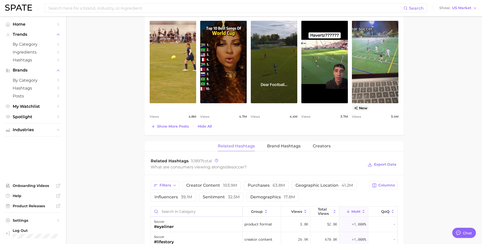
click at [180, 215] on input "Search in category" at bounding box center [196, 212] width 91 height 10
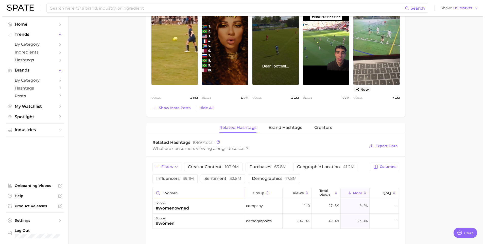
scroll to position [432, 0]
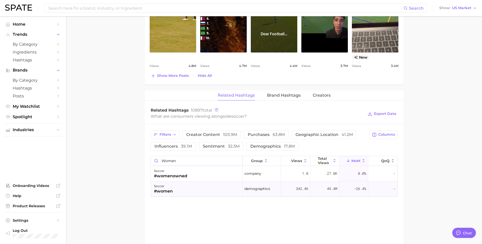
type input "women"
click at [178, 196] on div "soccer #women" at bounding box center [197, 189] width 92 height 15
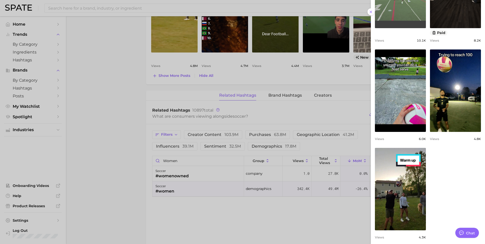
scroll to position [327, 0]
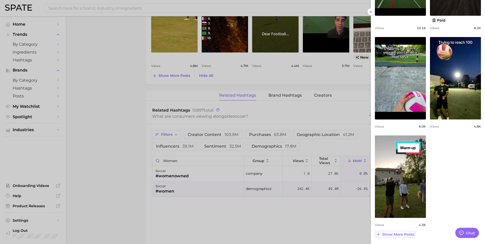
click at [400, 237] on span "Show more posts" at bounding box center [399, 235] width 32 height 4
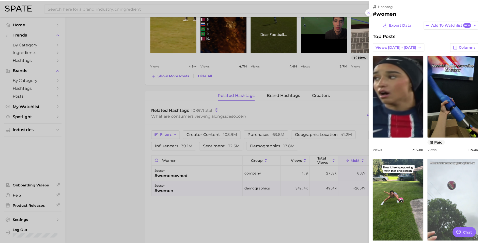
scroll to position [0, 0]
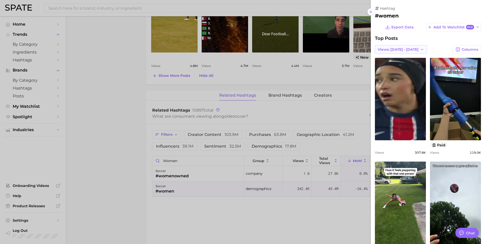
click at [407, 45] on button "Views: [DATE] - [DATE]" at bounding box center [401, 49] width 52 height 9
click at [134, 106] on div at bounding box center [242, 122] width 485 height 244
click at [370, 11] on line at bounding box center [371, 12] width 2 height 2
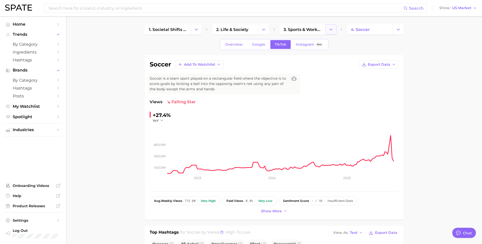
click at [332, 29] on icon "Change Category" at bounding box center [330, 29] width 5 height 5
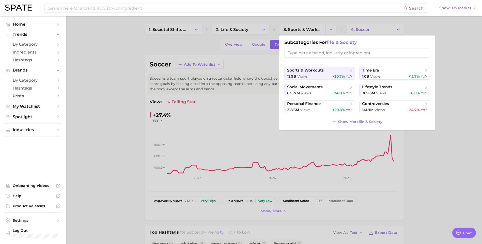
click at [380, 31] on div at bounding box center [241, 122] width 482 height 244
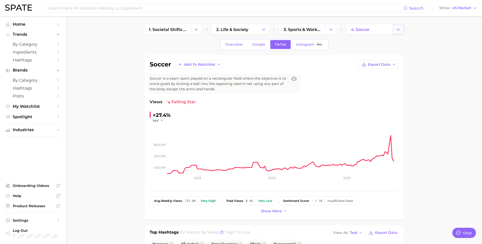
click at [400, 30] on icon "Change Category" at bounding box center [397, 29] width 5 height 5
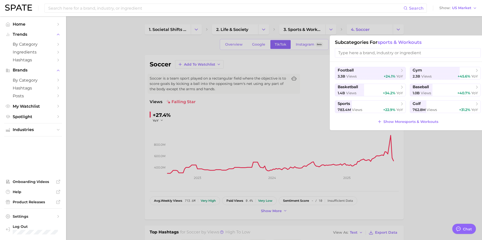
click at [370, 54] on input "search" at bounding box center [408, 52] width 146 height 9
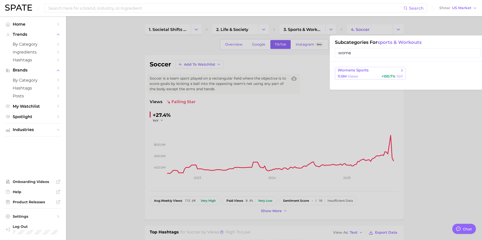
type input "wome"
click at [366, 69] on span "womens sports" at bounding box center [352, 70] width 31 height 5
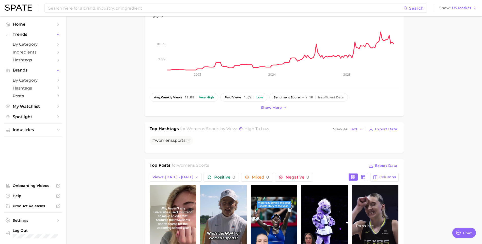
scroll to position [15, 0]
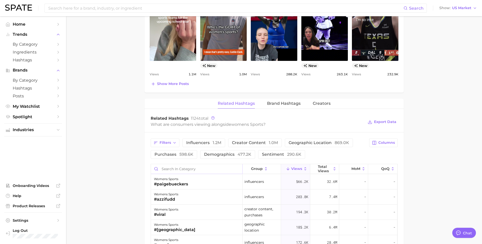
click at [191, 168] on input "Search in category" at bounding box center [196, 169] width 91 height 10
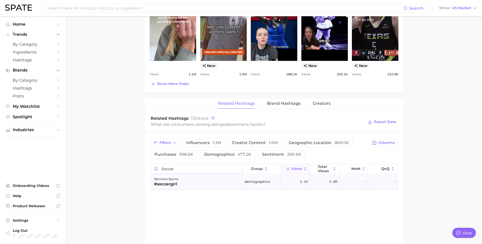
type input "soccer"
click at [194, 186] on div "womens sports #soccergirl" at bounding box center [197, 181] width 92 height 15
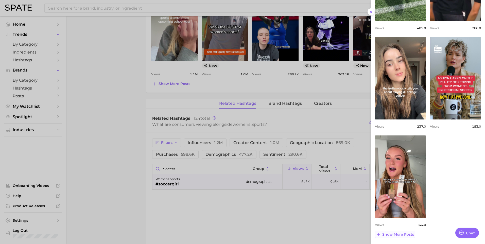
click at [394, 234] on span "Show more posts" at bounding box center [399, 235] width 32 height 4
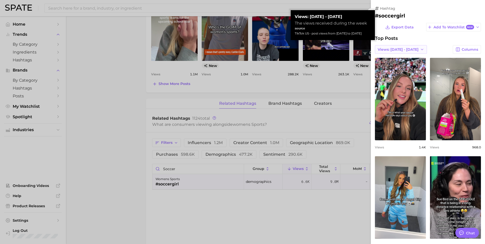
click at [400, 50] on span "Views: [DATE] - [DATE]" at bounding box center [398, 49] width 41 height 4
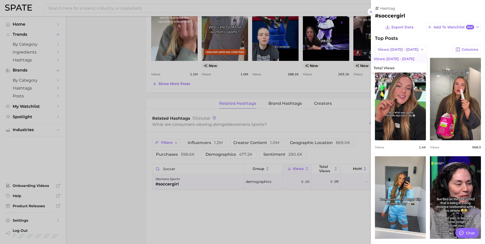
click at [298, 226] on div at bounding box center [242, 122] width 485 height 244
click at [348, 229] on div at bounding box center [242, 122] width 485 height 244
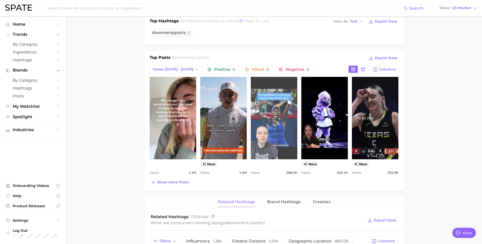
scroll to position [203, 0]
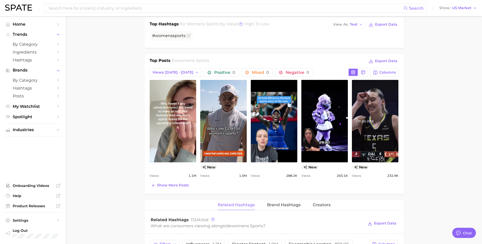
click at [163, 185] on span "Show more posts" at bounding box center [173, 185] width 32 height 4
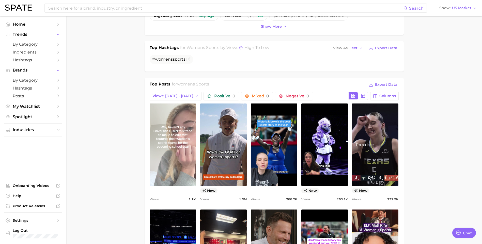
scroll to position [178, 0]
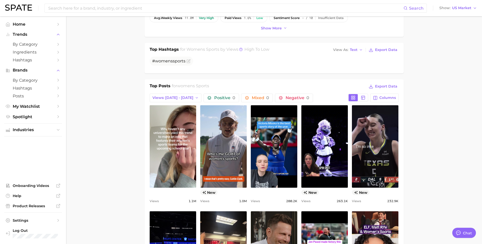
click at [117, 141] on main "1. societal shifts & culture 2. life & society 3. sports & workouts 4. womens s…" at bounding box center [274, 204] width 416 height 731
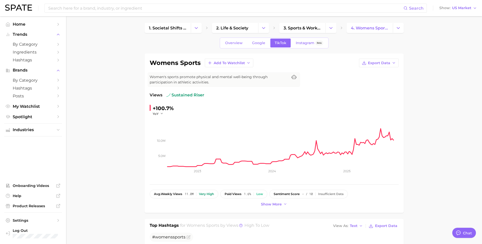
scroll to position [0, 0]
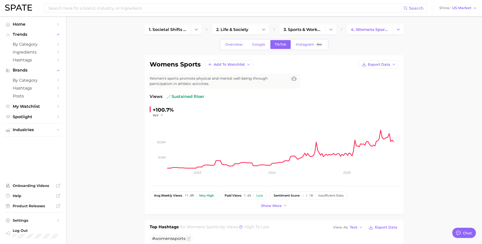
click at [19, 26] on span "Home" at bounding box center [33, 24] width 41 height 5
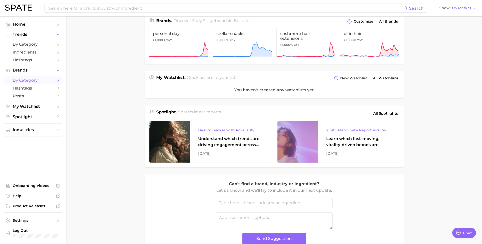
scroll to position [152, 0]
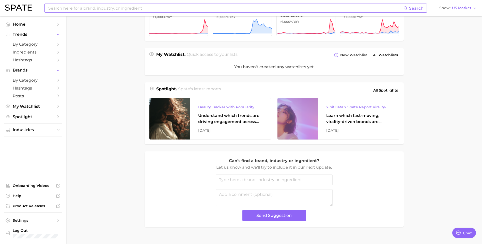
click at [103, 10] on input at bounding box center [225, 8] width 355 height 9
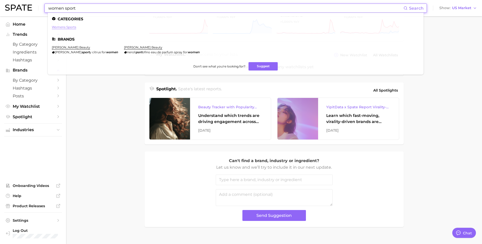
type input "women sport"
click at [73, 27] on link "womens sports" at bounding box center [64, 27] width 24 height 4
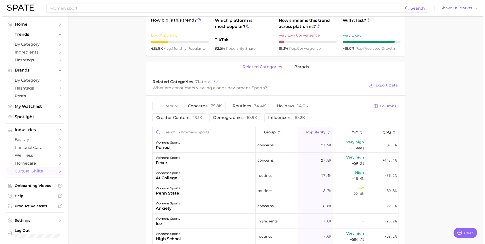
scroll to position [178, 0]
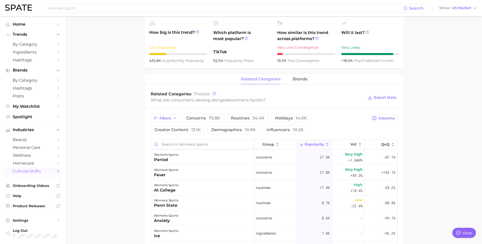
click at [210, 146] on input "Search in womens sports" at bounding box center [202, 145] width 103 height 10
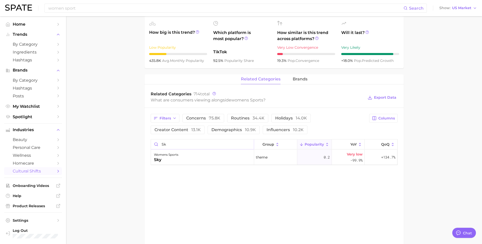
type input "s"
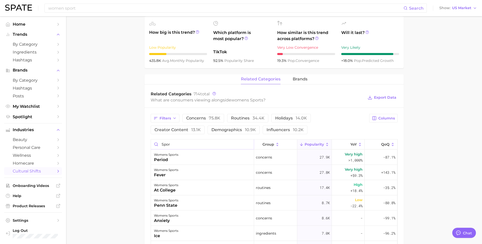
type input "sport"
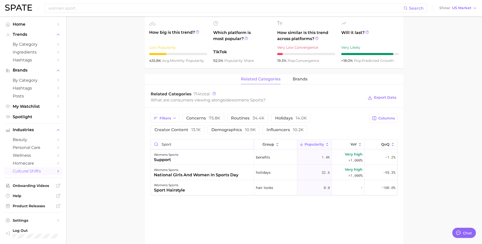
drag, startPoint x: 215, startPoint y: 146, endPoint x: 119, endPoint y: 134, distance: 96.0
click at [119, 134] on main "1. societal shifts & culture 2. life & society 3. sports & workouts 4. womens s…" at bounding box center [274, 75] width 416 height 473
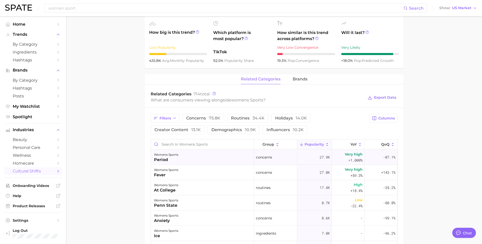
click at [171, 159] on div "period" at bounding box center [166, 160] width 24 height 6
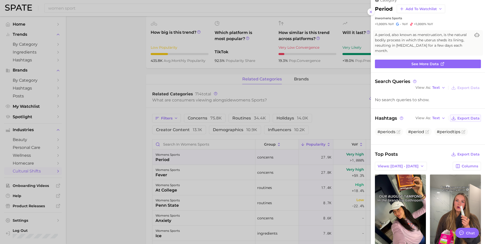
scroll to position [0, 0]
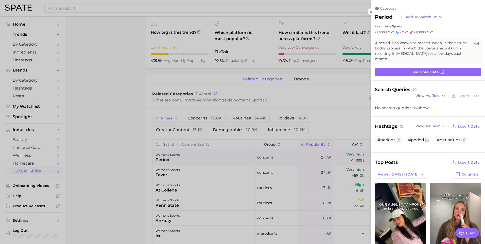
click at [424, 76] on link "See more data" at bounding box center [428, 72] width 106 height 9
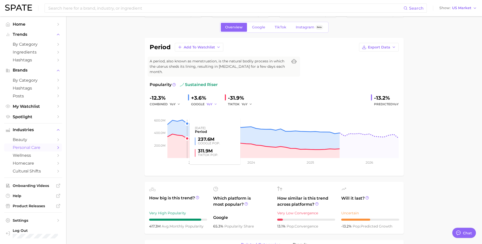
scroll to position [25, 0]
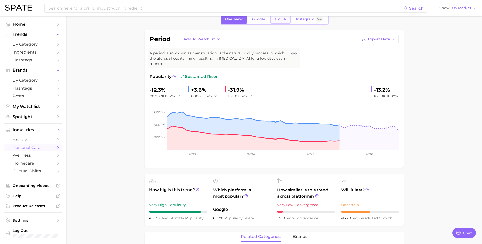
click at [283, 22] on link "TikTok" at bounding box center [280, 19] width 20 height 9
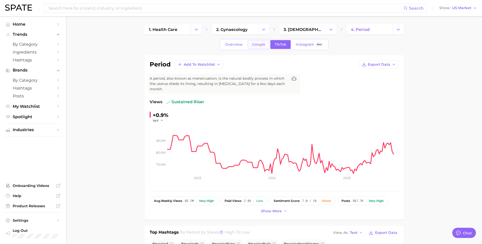
click at [263, 41] on link "Google" at bounding box center [259, 44] width 22 height 9
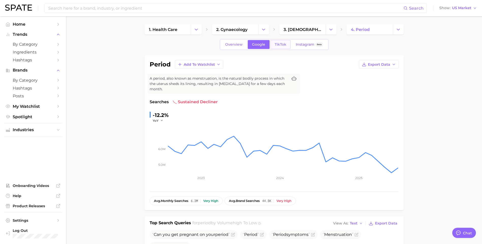
click at [282, 46] on span "TikTok" at bounding box center [280, 44] width 12 height 4
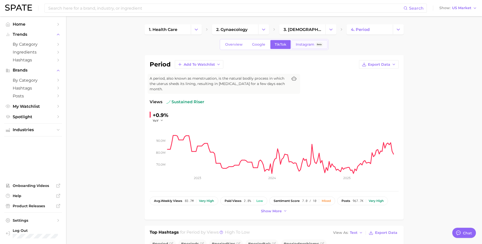
click at [303, 43] on span "Instagram" at bounding box center [305, 44] width 19 height 4
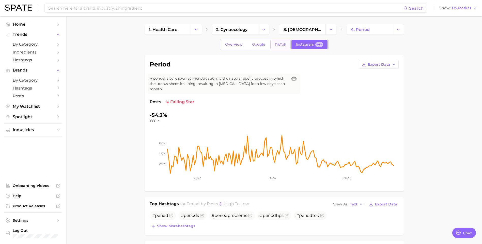
click at [274, 42] on link "TikTok" at bounding box center [280, 44] width 20 height 9
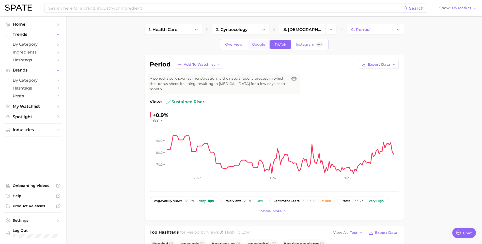
click at [266, 43] on link "Google" at bounding box center [259, 44] width 22 height 9
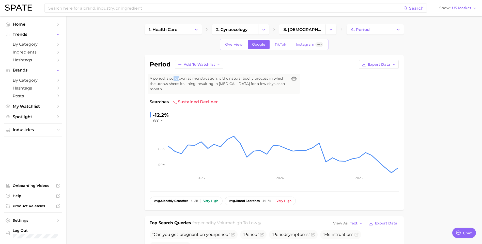
drag, startPoint x: 172, startPoint y: 79, endPoint x: 178, endPoint y: 77, distance: 6.0
click at [178, 77] on span "A period, also known as menstruation, is the natural bodily process in which th…" at bounding box center [219, 84] width 138 height 16
click at [294, 77] on icon at bounding box center [293, 78] width 5 height 4
click at [466, 11] on button "Show US Market" at bounding box center [458, 8] width 40 height 7
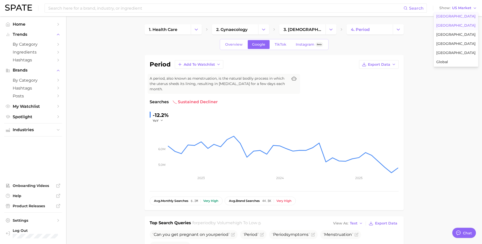
click at [460, 26] on span "[GEOGRAPHIC_DATA]" at bounding box center [455, 25] width 39 height 4
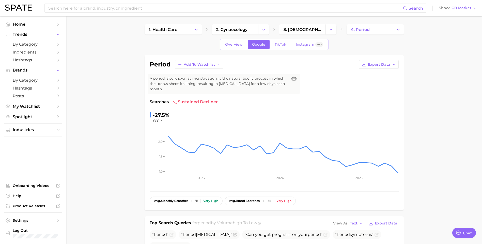
click at [47, 125] on ul "Industries" at bounding box center [33, 129] width 58 height 13
click at [49, 129] on span "Industries" at bounding box center [33, 130] width 41 height 5
click at [46, 169] on span "cultural shifts" at bounding box center [33, 171] width 41 height 5
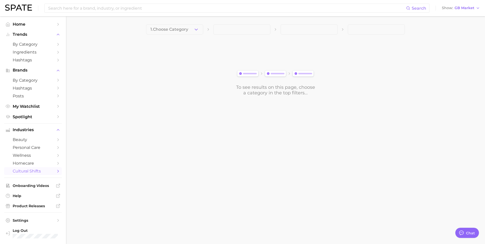
click at [49, 173] on span "cultural shifts" at bounding box center [33, 171] width 41 height 5
drag, startPoint x: 177, startPoint y: 28, endPoint x: 178, endPoint y: 22, distance: 5.9
click at [177, 23] on main "1. Choose Category To see results on this page, choose a category in the top fi…" at bounding box center [275, 68] width 419 height 105
click at [177, 26] on button "1. Choose Category" at bounding box center [174, 29] width 57 height 10
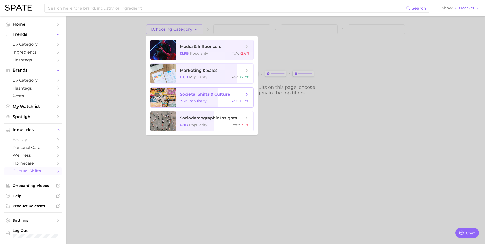
click at [231, 95] on span "societal shifts & culture" at bounding box center [212, 95] width 64 height 6
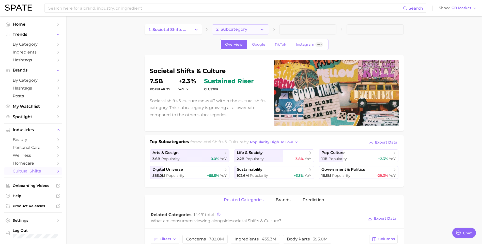
click at [245, 30] on span "2. Subcategory" at bounding box center [231, 29] width 31 height 5
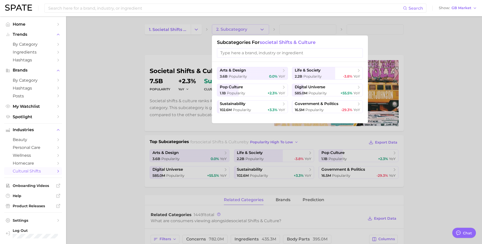
click at [267, 52] on input "search" at bounding box center [290, 52] width 146 height 9
click at [327, 70] on span "life & society" at bounding box center [326, 70] width 62 height 5
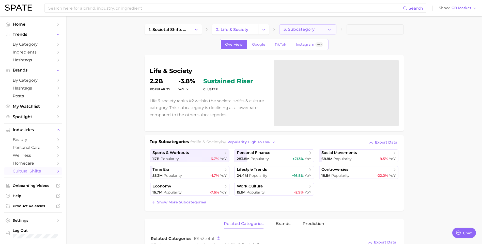
click at [309, 32] on button "3. Subcategory" at bounding box center [307, 29] width 57 height 10
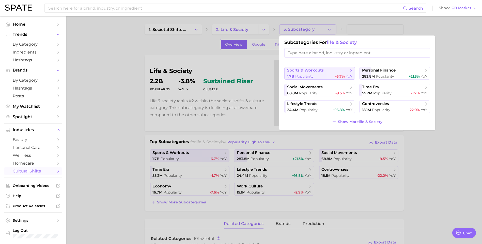
click at [318, 75] on div "1.7b Popularity -6.7% YoY" at bounding box center [319, 76] width 65 height 5
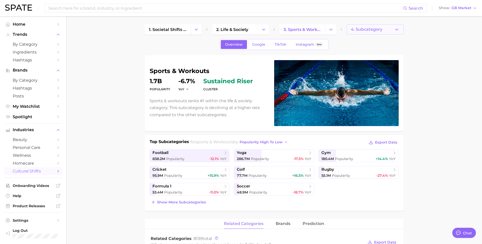
click at [370, 31] on span "4. Subcategory" at bounding box center [366, 29] width 31 height 5
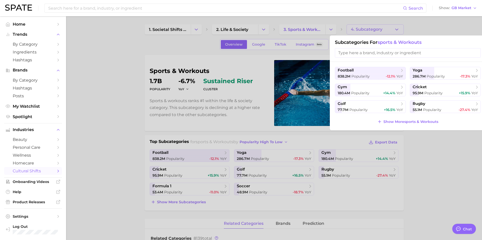
click at [382, 56] on input "search" at bounding box center [408, 52] width 146 height 9
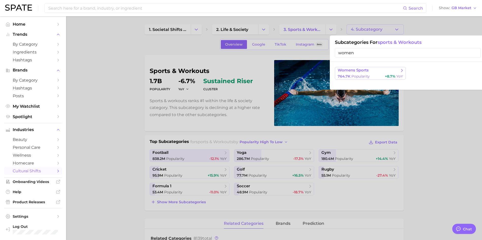
type input "women"
click at [378, 72] on span "womens sports" at bounding box center [368, 70] width 62 height 5
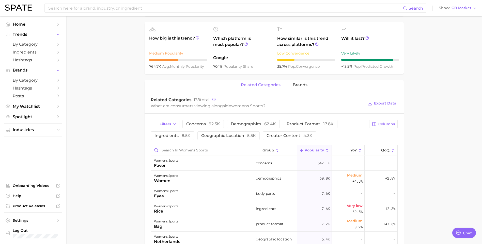
scroll to position [178, 0]
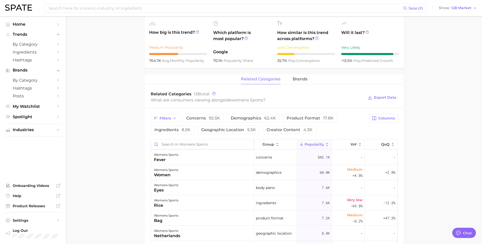
click at [235, 141] on input "Search in womens sports" at bounding box center [202, 145] width 103 height 10
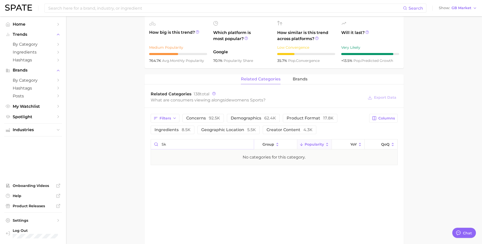
type input "s"
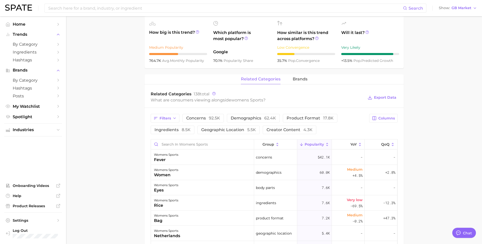
click at [108, 117] on main "1. societal shifts & culture 2. life & society 3. sports & workouts 4. womens s…" at bounding box center [274, 127] width 416 height 577
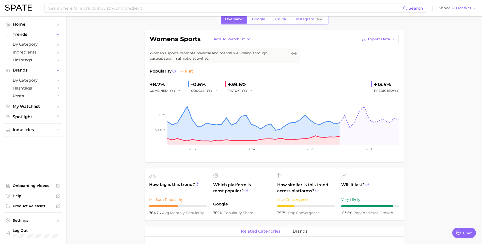
scroll to position [0, 0]
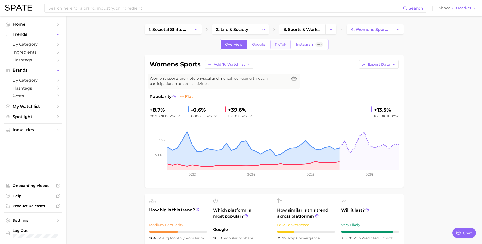
click at [287, 45] on link "TikTok" at bounding box center [280, 44] width 20 height 9
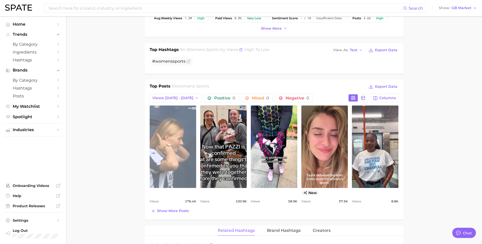
scroll to position [178, 0]
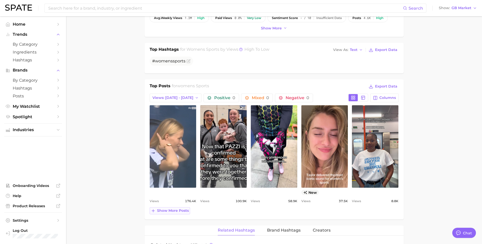
click at [172, 209] on span "Show more posts" at bounding box center [173, 211] width 32 height 4
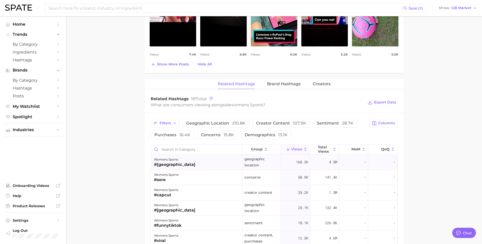
scroll to position [432, 0]
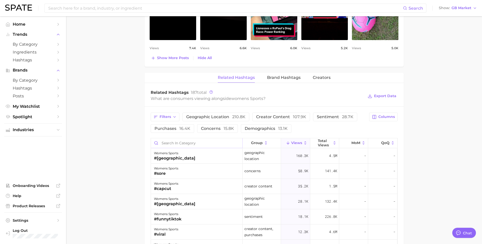
click at [179, 139] on input "Search in category" at bounding box center [196, 143] width 91 height 10
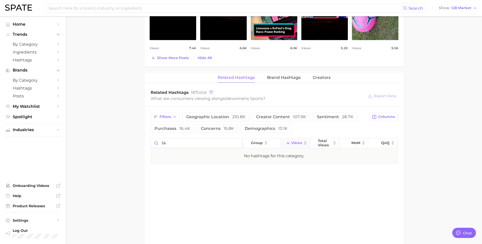
type input "s"
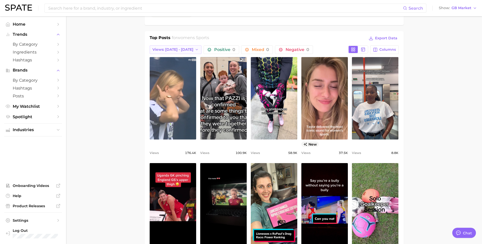
scroll to position [178, 0]
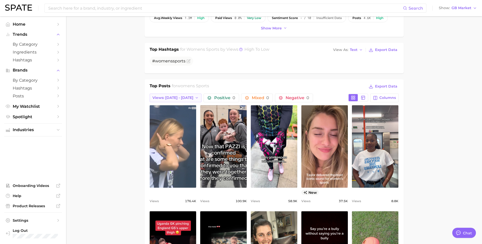
click at [190, 99] on button "Views: [DATE] - [DATE]" at bounding box center [176, 98] width 52 height 9
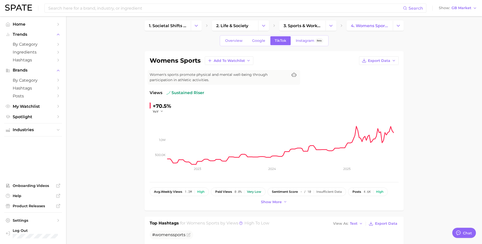
scroll to position [0, 0]
